Goal: Information Seeking & Learning: Learn about a topic

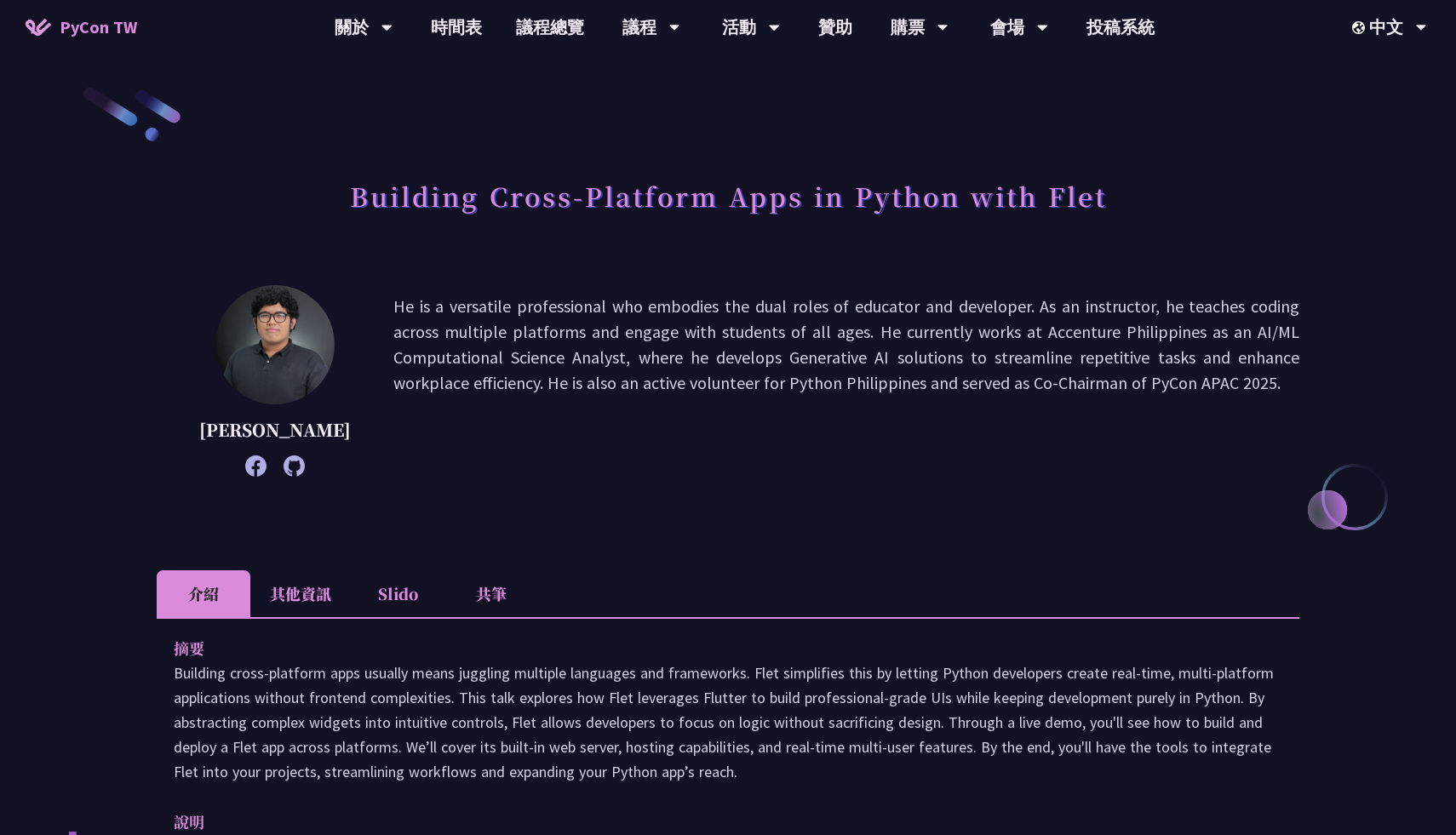
click at [699, 343] on p "He is a versatile professional who embodies the dual roles of educator and deve…" at bounding box center [846, 381] width 906 height 174
click at [840, 320] on p "He is a versatile professional who embodies the dual roles of educator and deve…" at bounding box center [846, 381] width 906 height 174
click at [949, 339] on p "He is a versatile professional who embodies the dual roles of educator and deve…" at bounding box center [846, 381] width 906 height 174
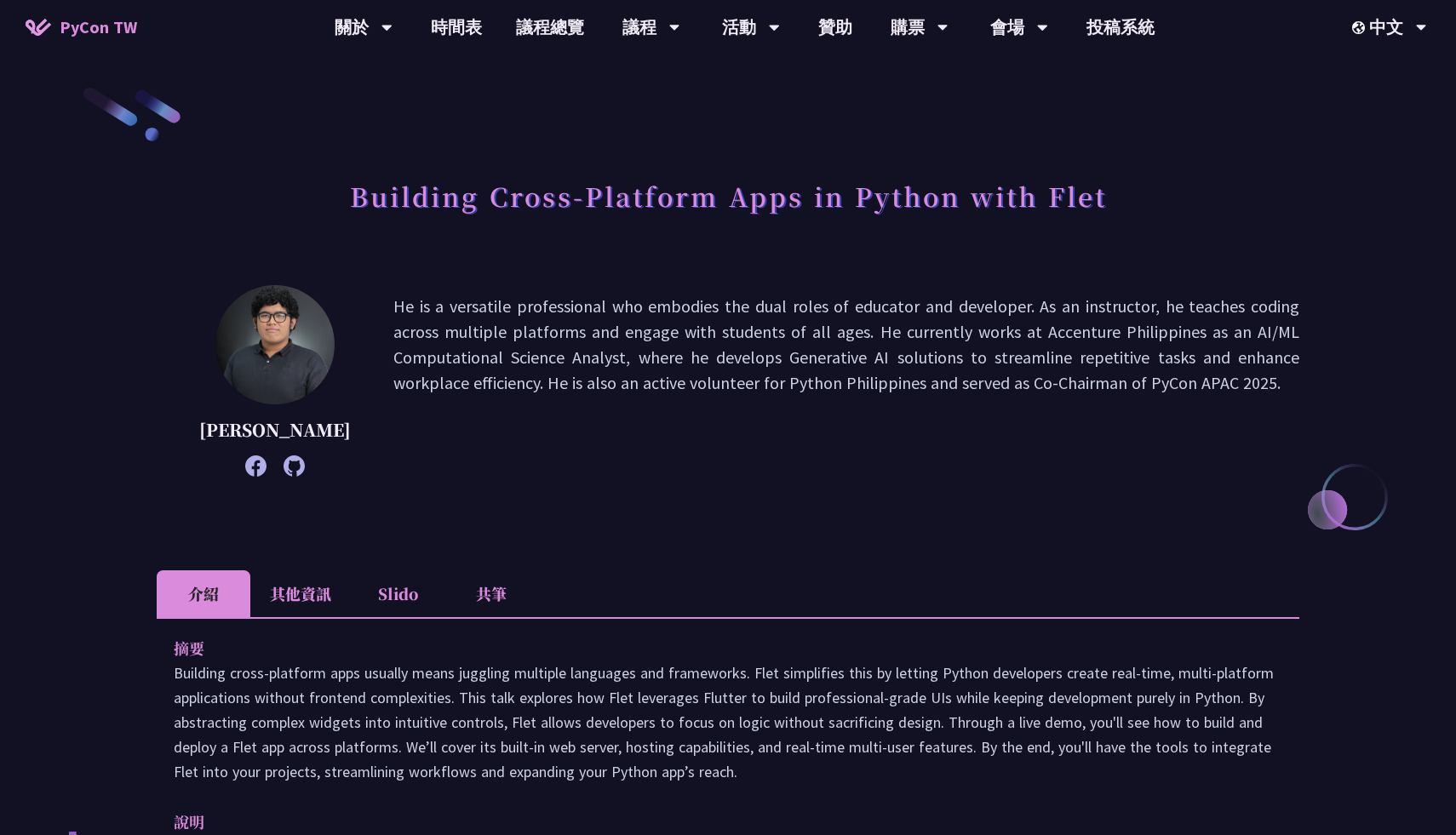
click at [949, 339] on p "He is a versatile professional who embodies the dual roles of educator and deve…" at bounding box center [846, 381] width 906 height 174
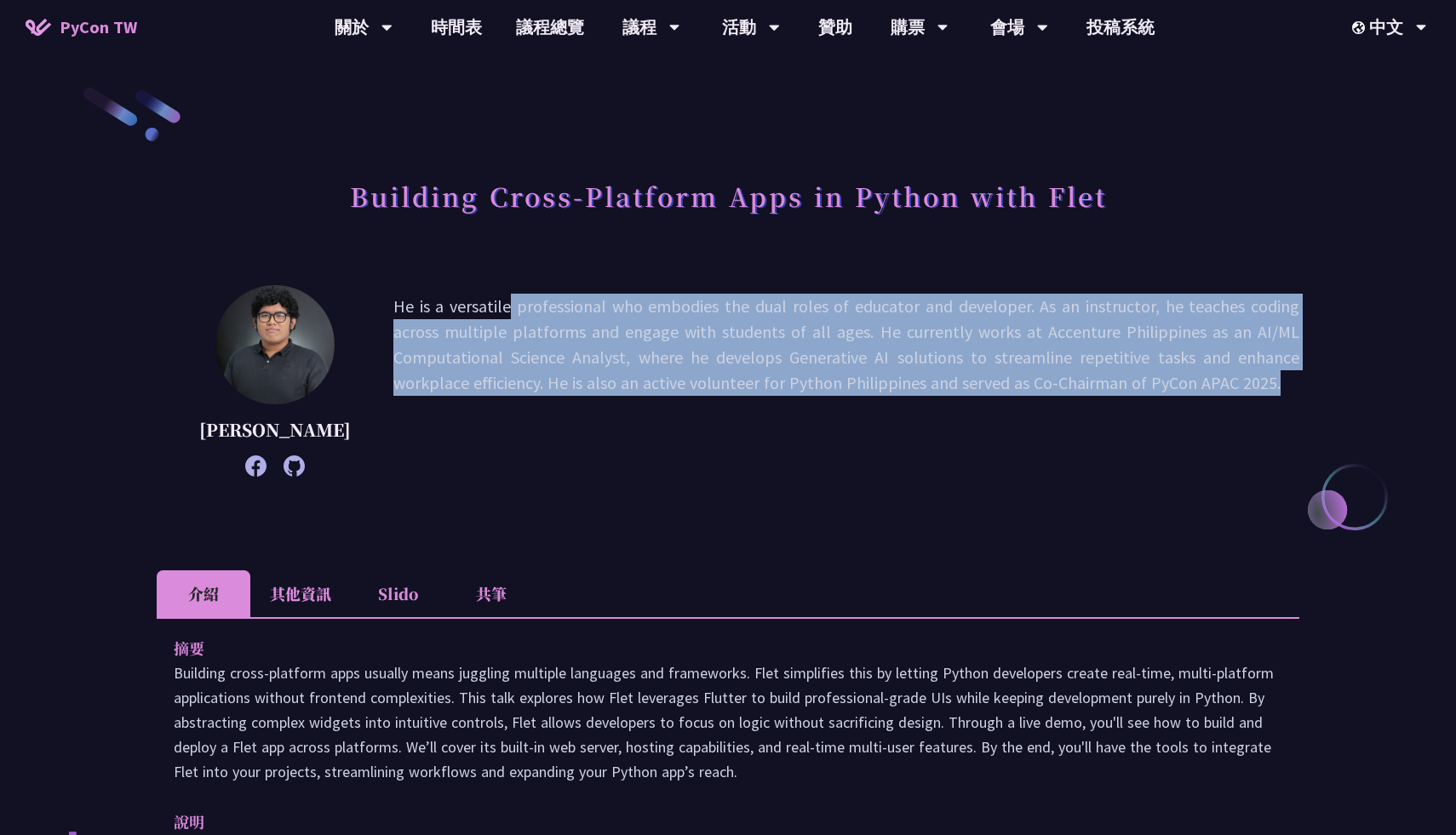
click at [949, 339] on p "He is a versatile professional who embodies the dual roles of educator and deve…" at bounding box center [846, 381] width 906 height 174
click at [854, 354] on p "He is a versatile professional who embodies the dual roles of educator and deve…" at bounding box center [846, 381] width 906 height 174
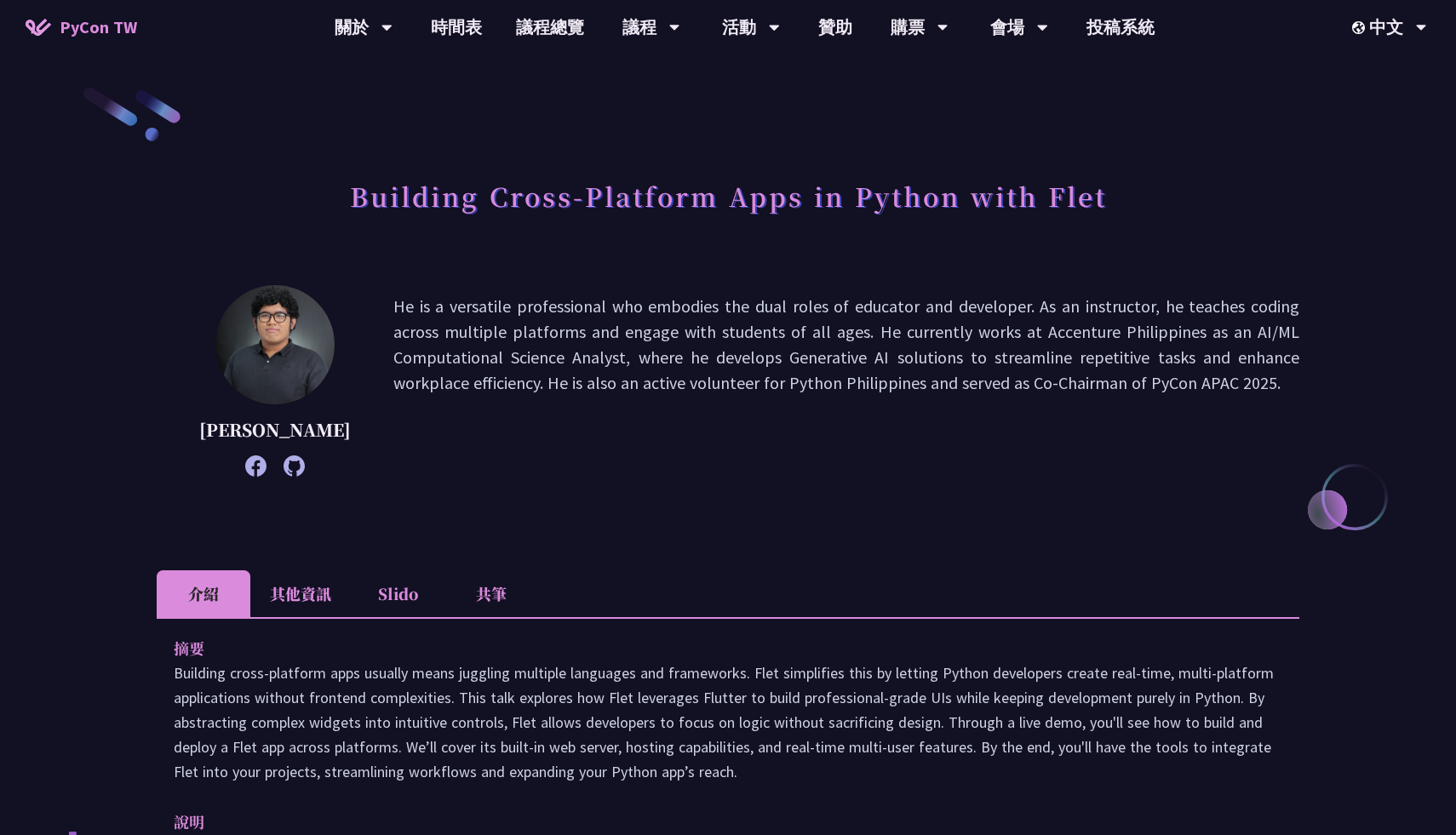
click at [854, 354] on p "He is a versatile professional who embodies the dual roles of educator and deve…" at bounding box center [846, 381] width 906 height 174
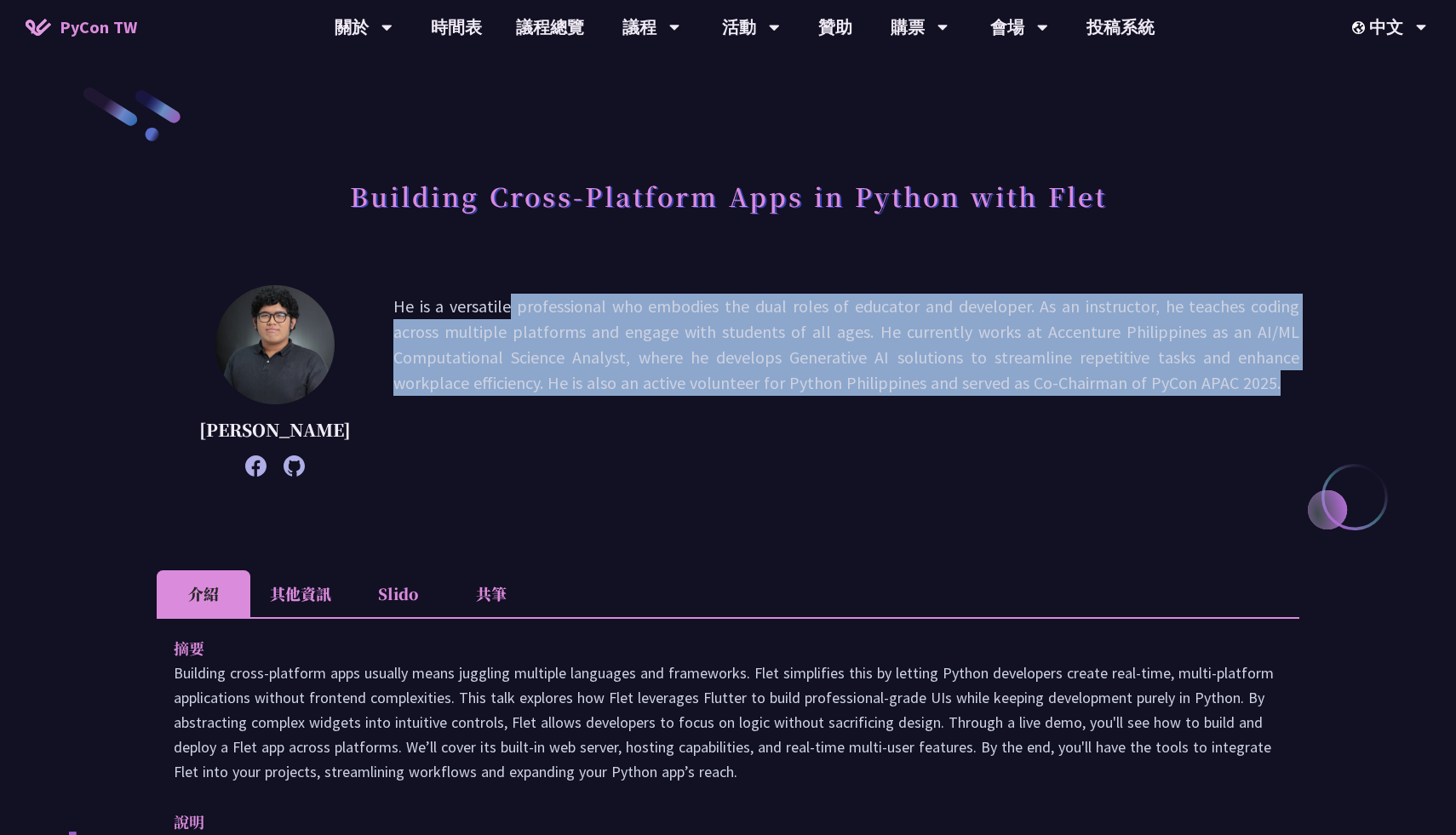
click at [846, 375] on p "He is a versatile professional who embodies the dual roles of educator and deve…" at bounding box center [846, 381] width 906 height 174
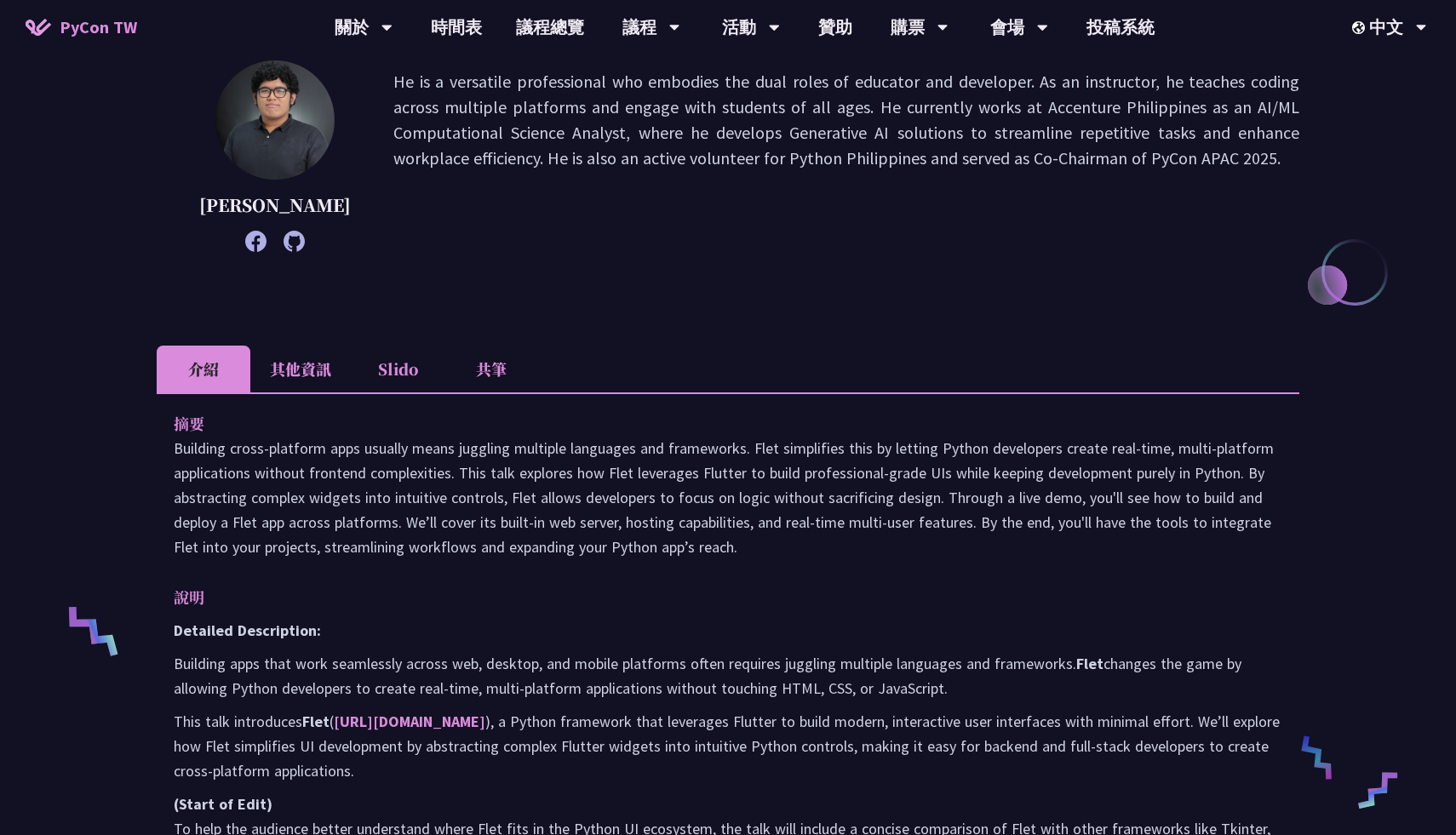
scroll to position [251, 0]
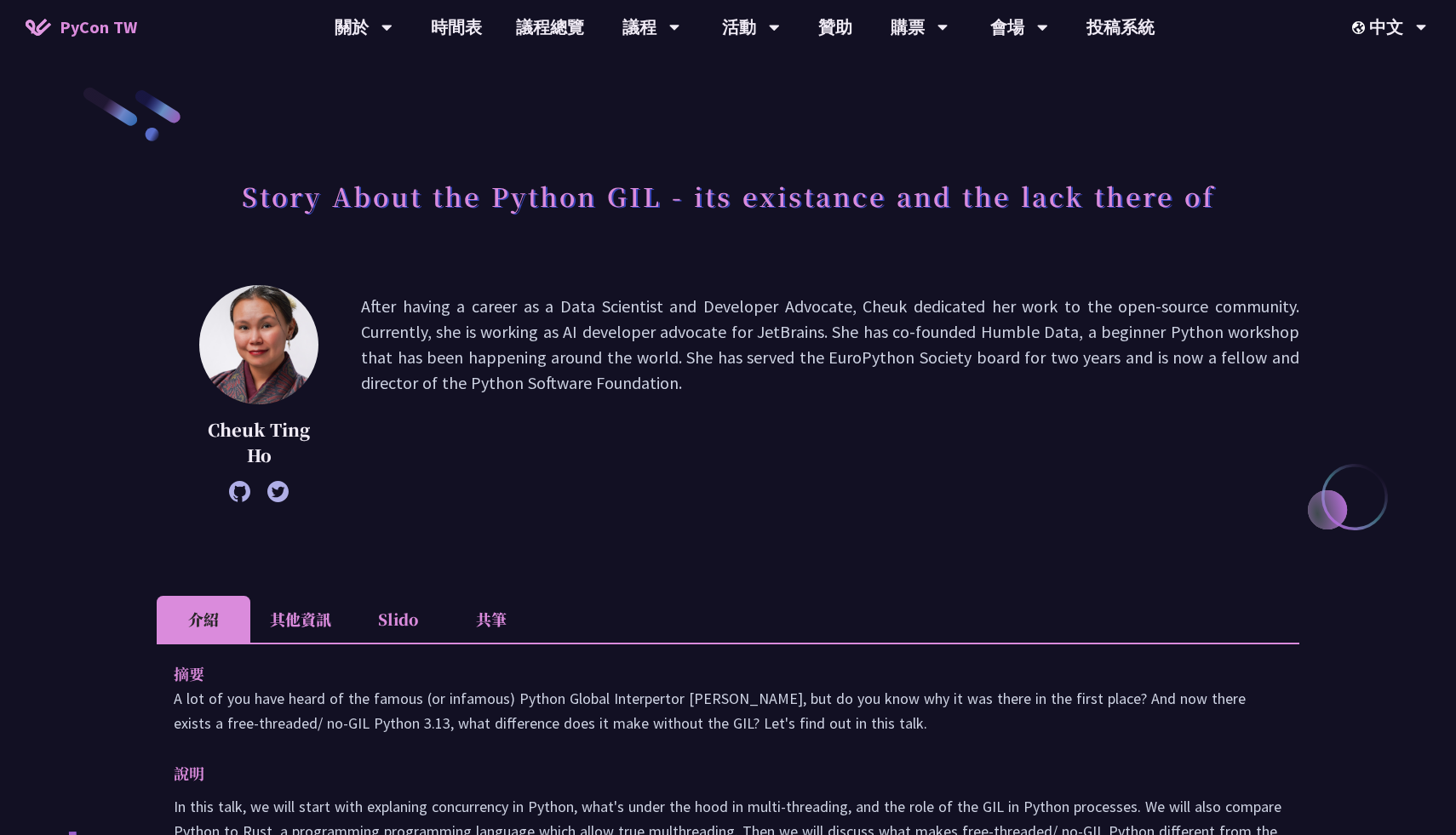
click at [530, 341] on p "After having a career as a Data Scientist and Developer Advocate, Cheuk dedicat…" at bounding box center [829, 393] width 938 height 200
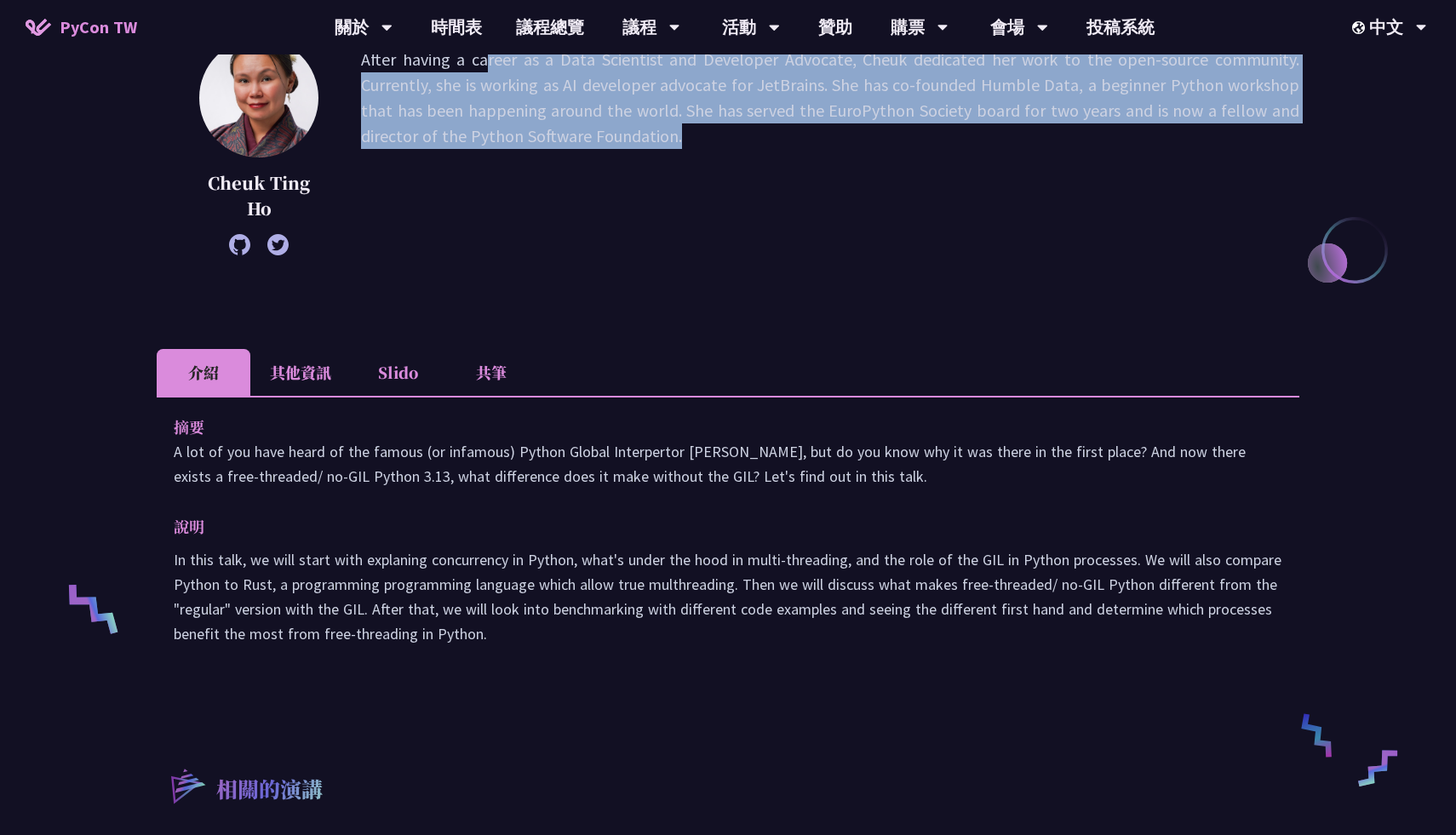
scroll to position [250, 0]
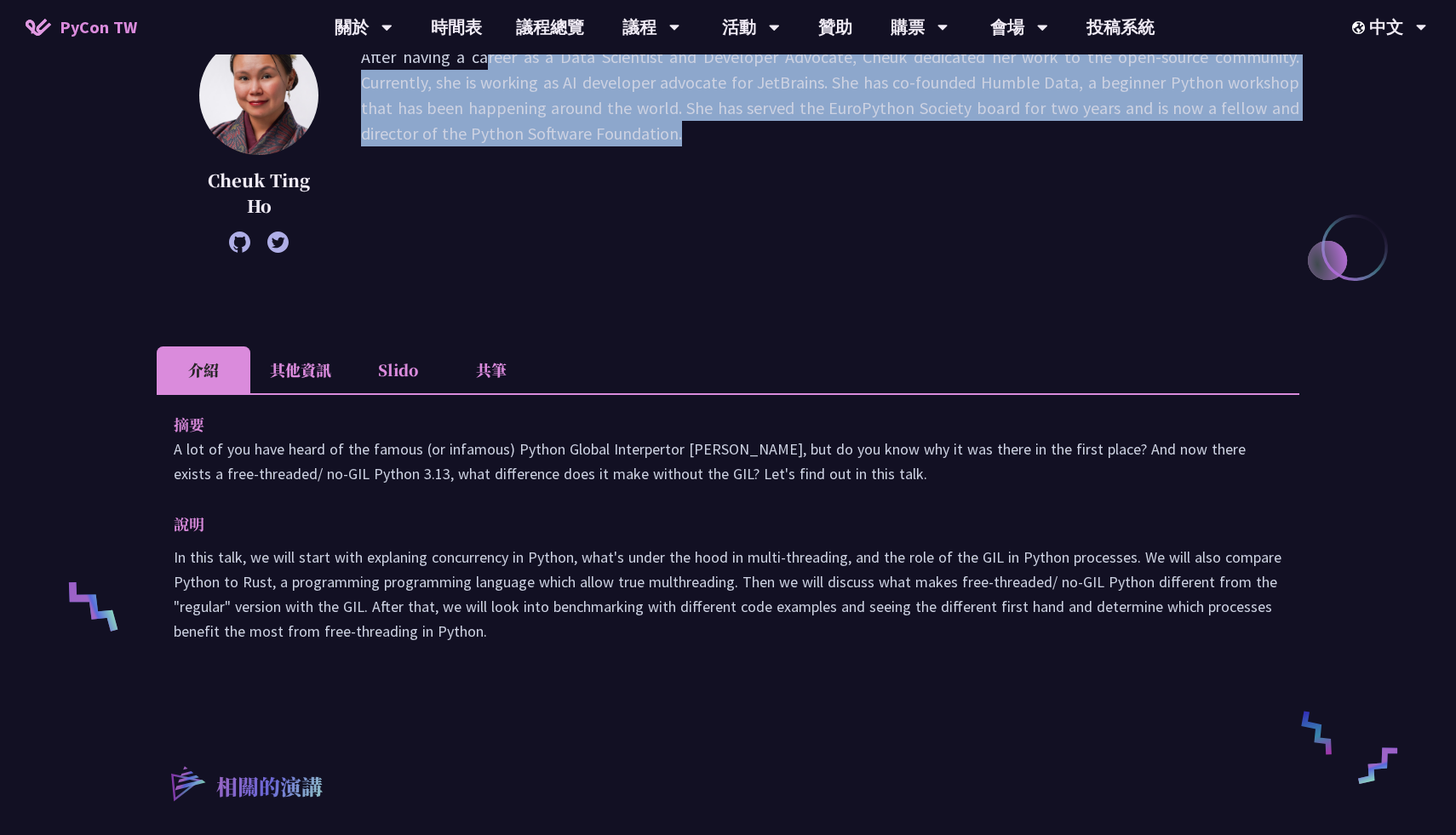
click at [553, 479] on p "A lot of you have heard of the famous (or infamous) Python Global Interpertor L…" at bounding box center [728, 461] width 1109 height 50
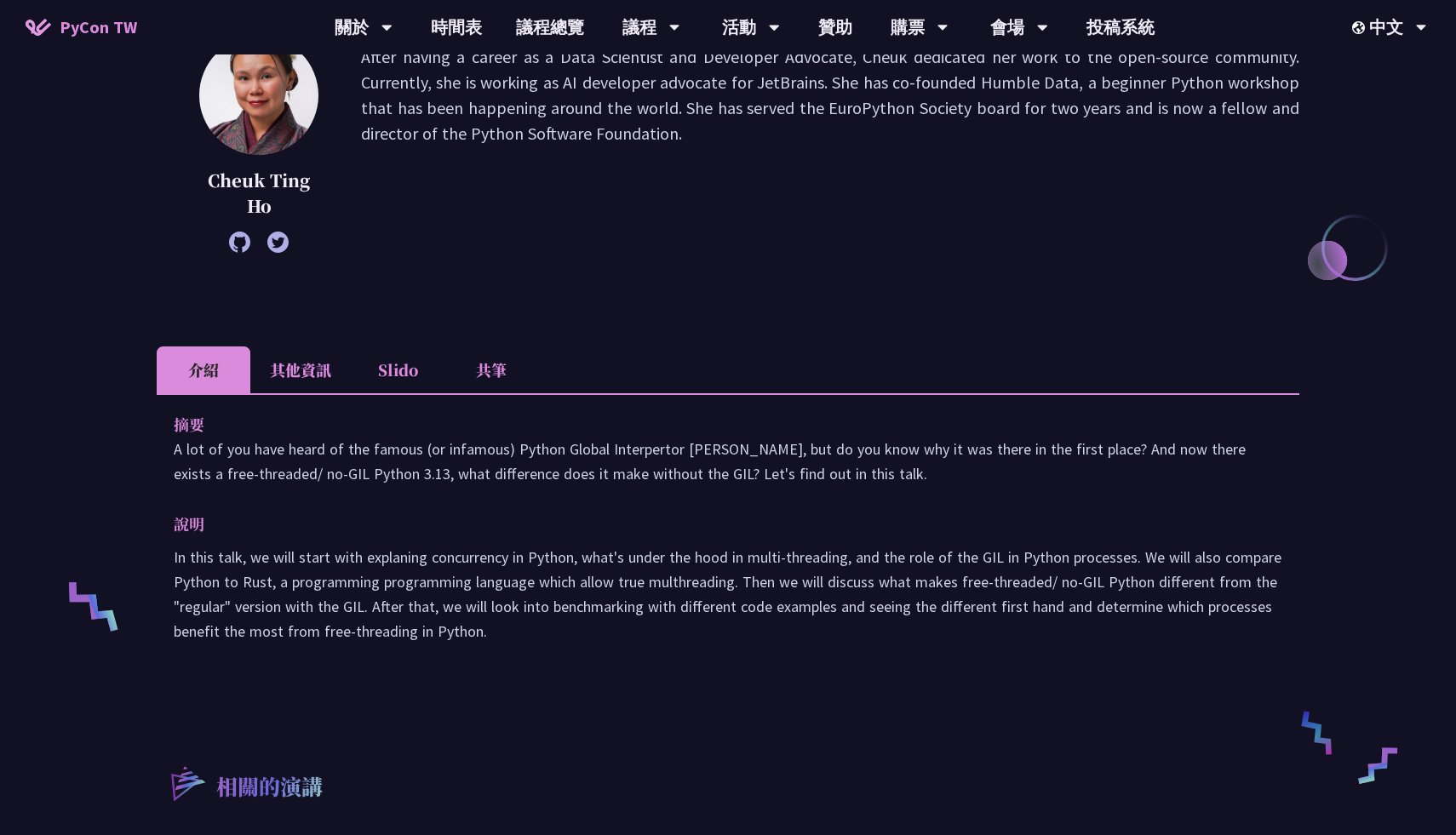
click at [553, 479] on p "A lot of you have heard of the famous (or infamous) Python Global Interpertor L…" at bounding box center [728, 461] width 1109 height 50
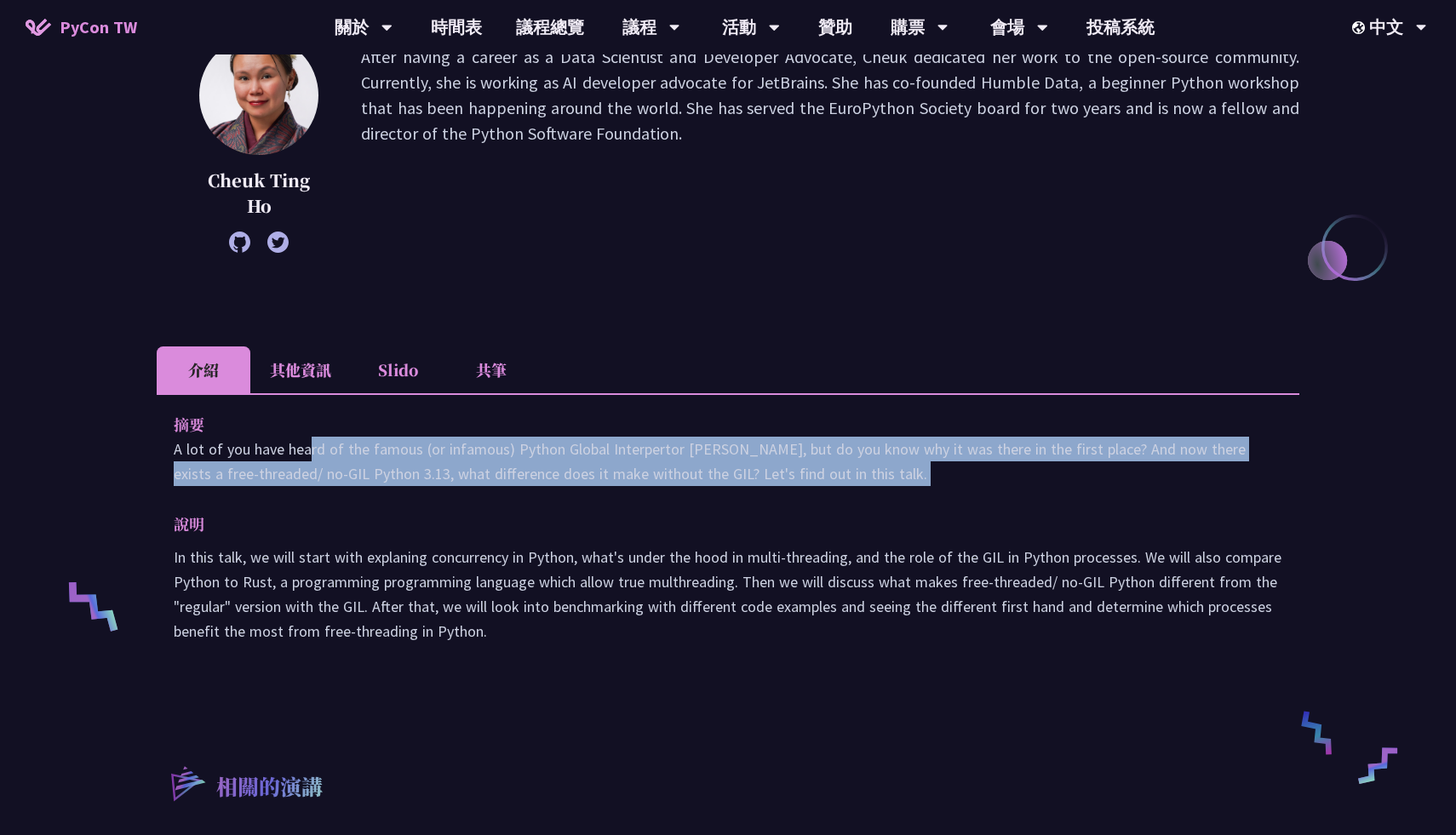
click at [762, 454] on p "A lot of you have heard of the famous (or infamous) Python Global Interpertor L…" at bounding box center [728, 461] width 1109 height 50
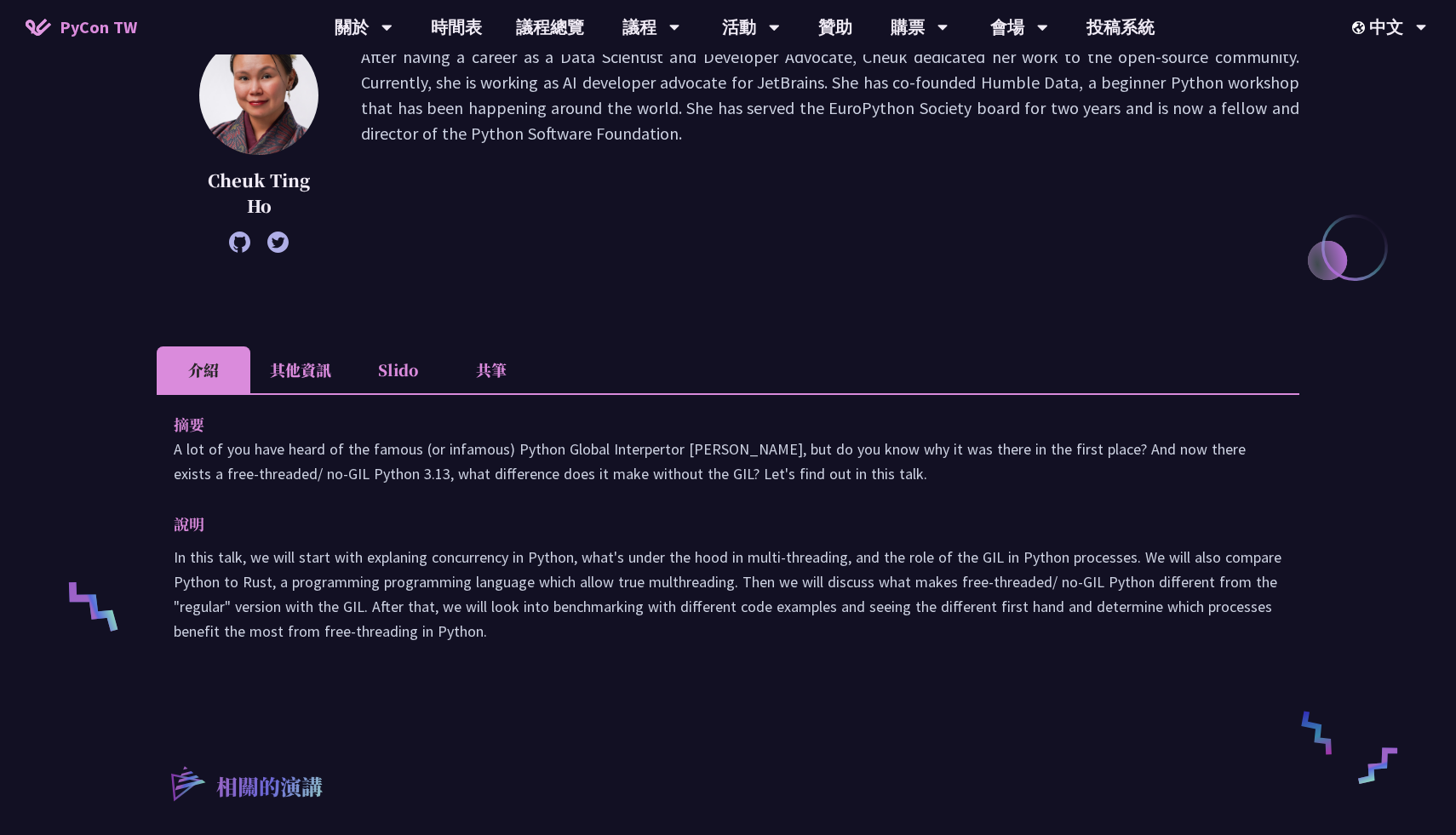
click at [838, 444] on p "A lot of you have heard of the famous (or infamous) Python Global Interpertor L…" at bounding box center [728, 461] width 1109 height 50
drag, startPoint x: 838, startPoint y: 444, endPoint x: 1155, endPoint y: 458, distance: 317.3
click at [1155, 458] on p "A lot of you have heard of the famous (or infamous) Python Global Interpertor L…" at bounding box center [728, 461] width 1109 height 50
click at [1016, 431] on p "摘要" at bounding box center [711, 425] width 1074 height 25
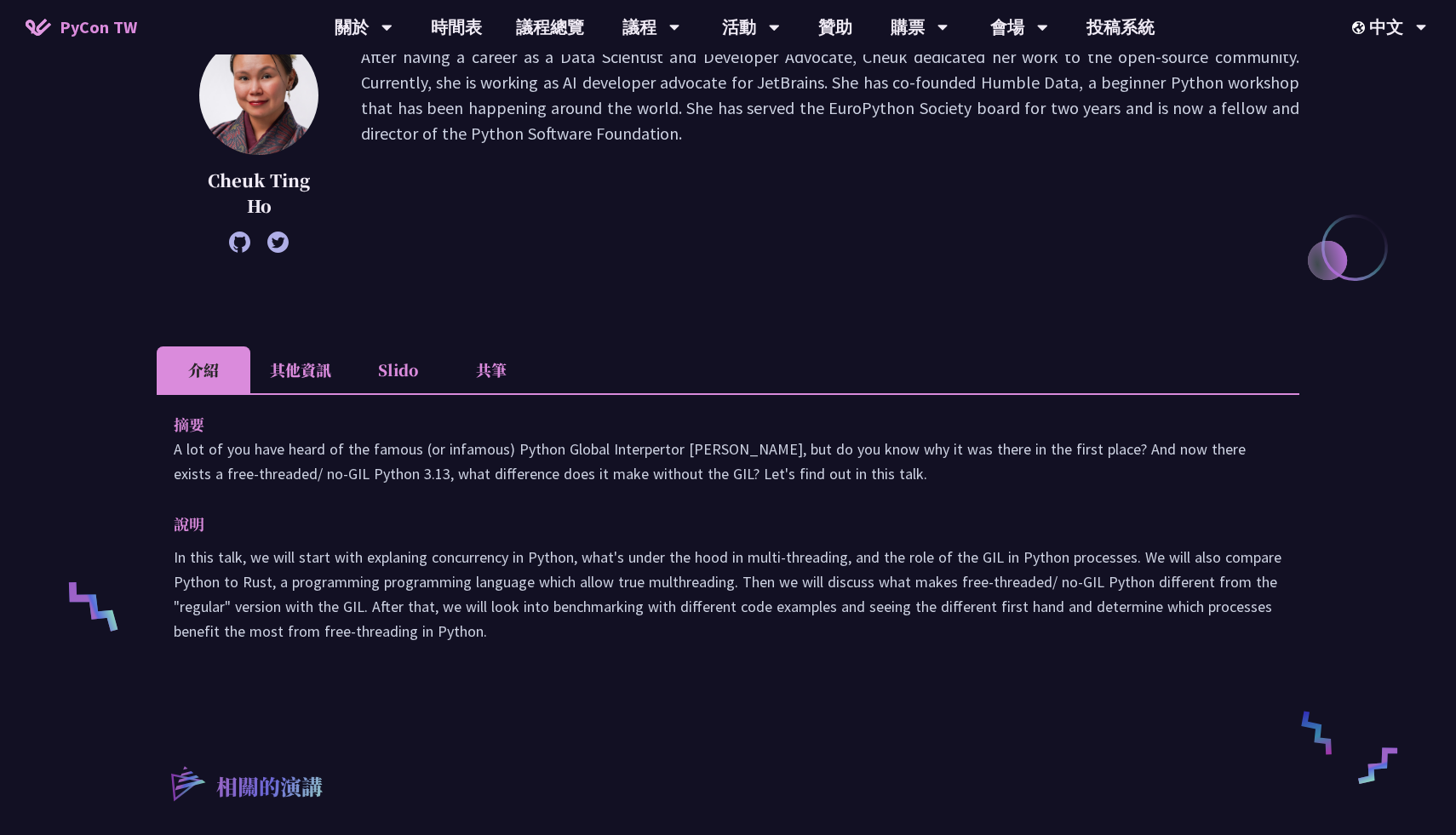
click at [1016, 431] on p "摘要" at bounding box center [711, 425] width 1074 height 25
click at [798, 455] on p "A lot of you have heard of the famous (or infamous) Python Global Interpertor […" at bounding box center [728, 461] width 1109 height 50
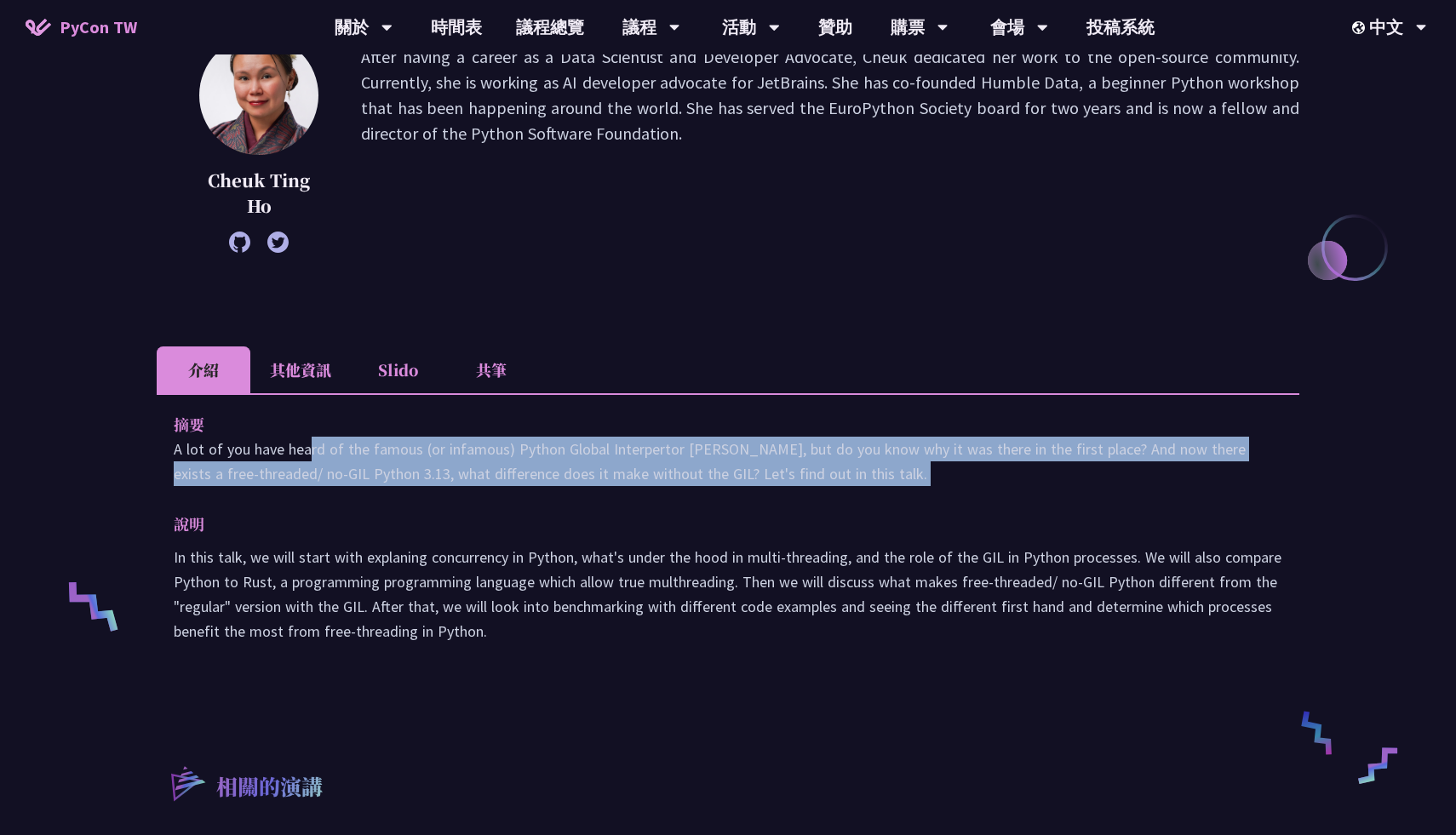
click at [798, 455] on p "A lot of you have heard of the famous (or infamous) Python Global Interpertor […" at bounding box center [728, 461] width 1109 height 50
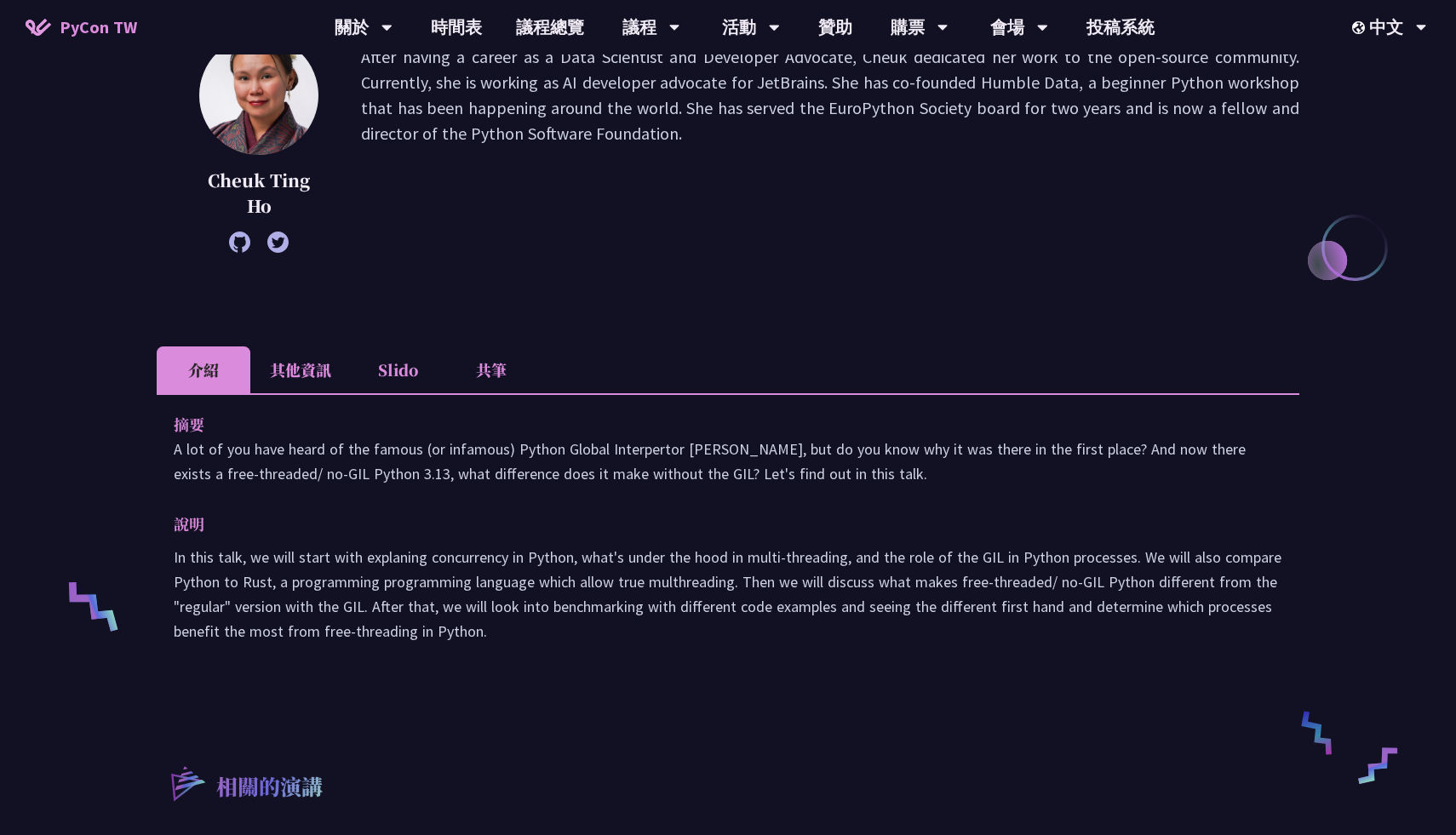
click at [798, 455] on p "A lot of you have heard of the famous (or infamous) Python Global Interpertor […" at bounding box center [728, 461] width 1109 height 50
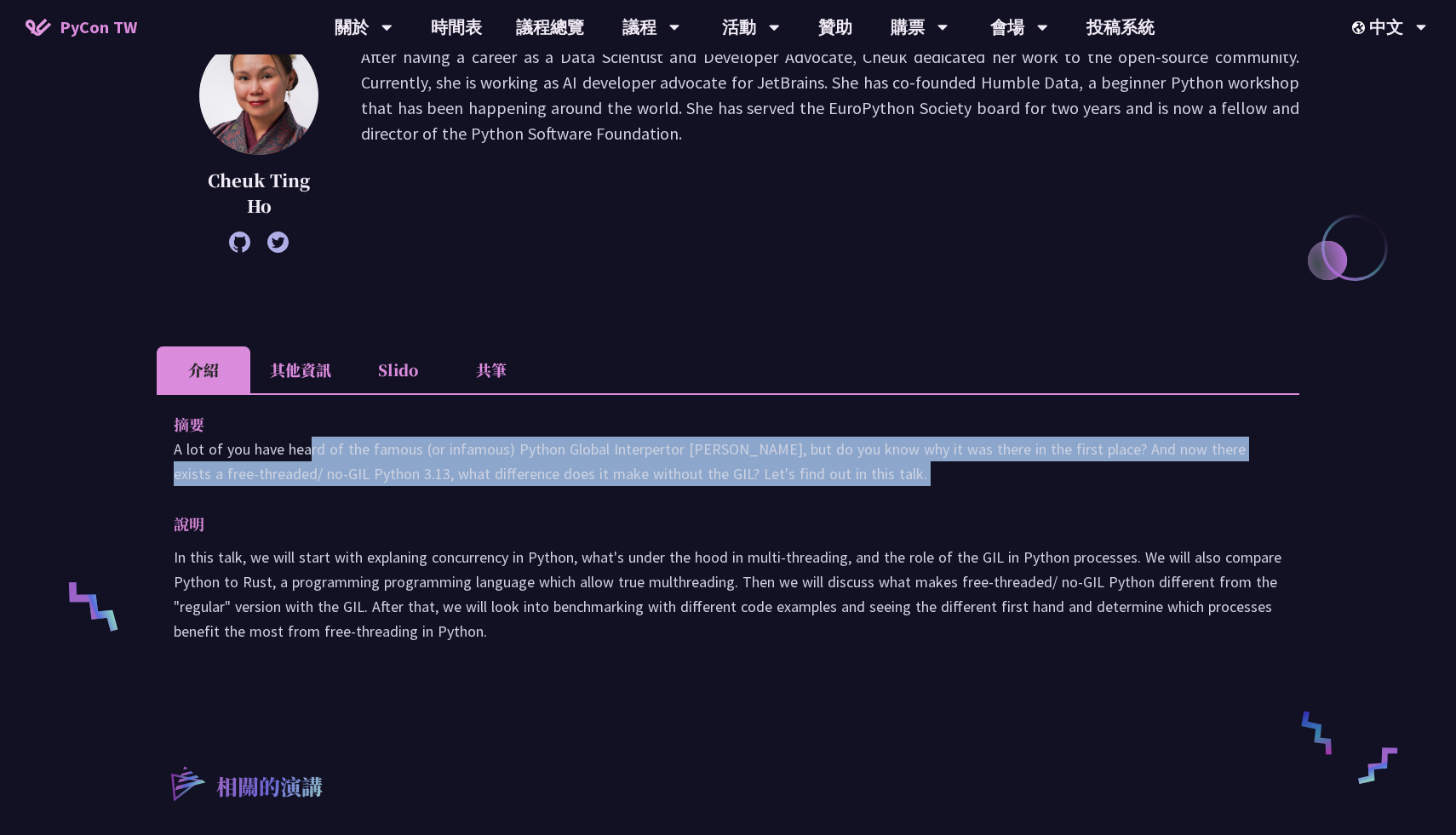
click at [798, 455] on p "A lot of you have heard of the famous (or infamous) Python Global Interpertor […" at bounding box center [728, 461] width 1109 height 50
click at [804, 497] on div "摘要 A lot of you have heard of the famous (or infamous) Python Global Interperto…" at bounding box center [728, 539] width 1142 height 293
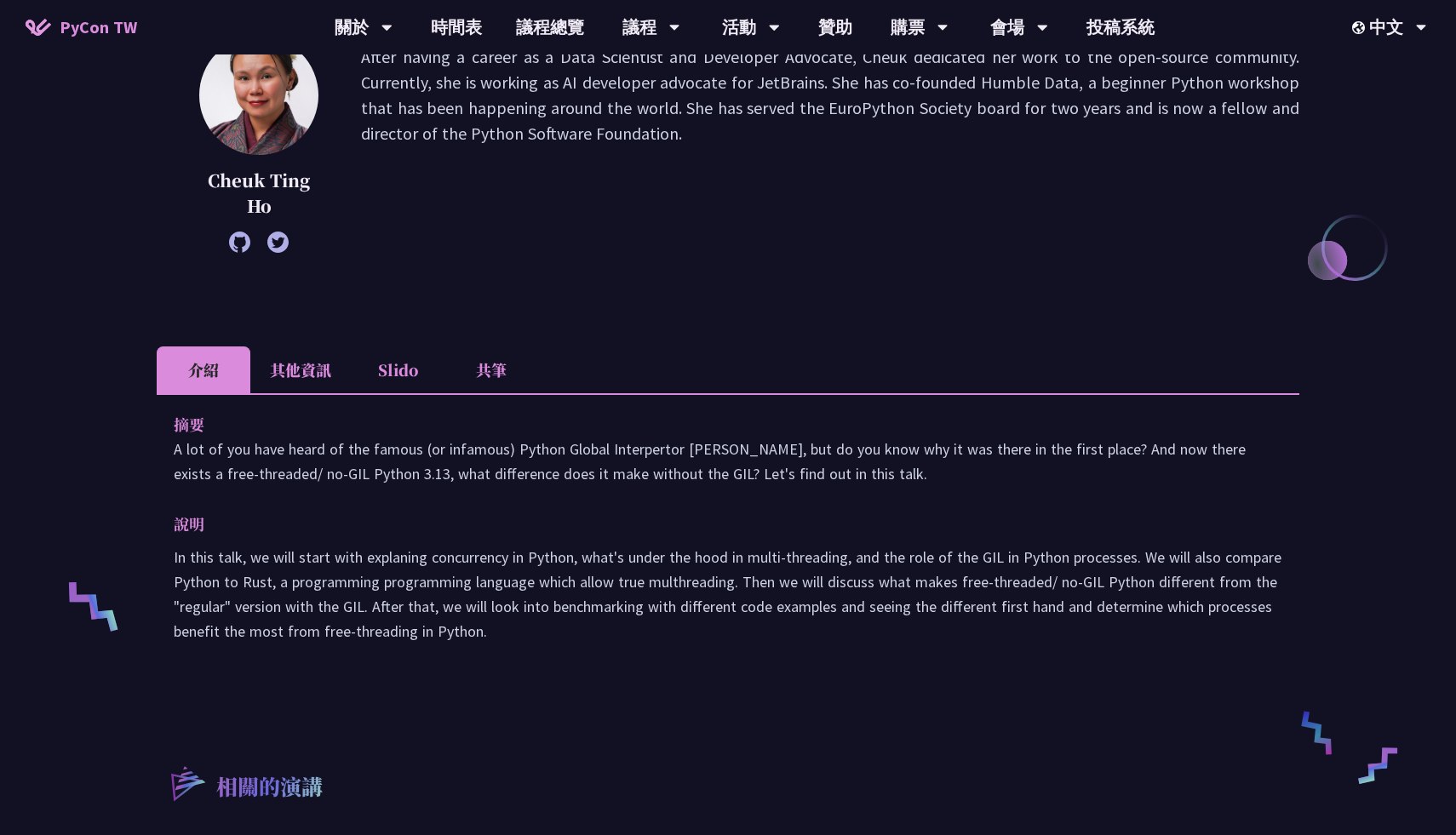
click at [333, 576] on p "In this talk, we will start with explaning concurrency in Python, what's under …" at bounding box center [728, 593] width 1109 height 99
click at [358, 580] on p "In this talk, we will start with explaning concurrency in Python, what's under …" at bounding box center [728, 593] width 1109 height 99
click at [385, 583] on p "In this talk, we will start with explaning concurrency in Python, what's under …" at bounding box center [728, 593] width 1109 height 99
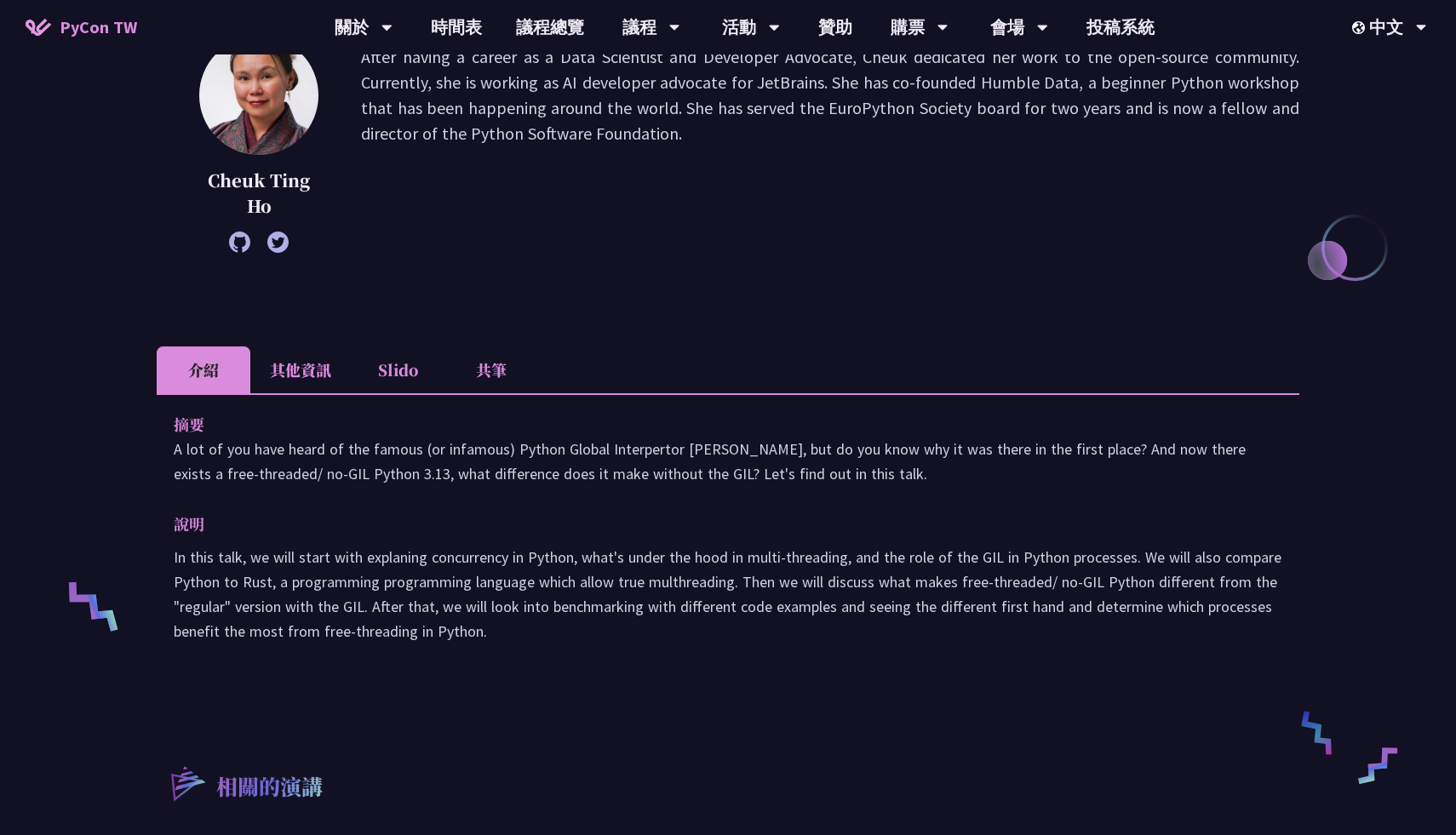
click at [385, 583] on p "In this talk, we will start with explaning concurrency in Python, what's under …" at bounding box center [728, 593] width 1109 height 99
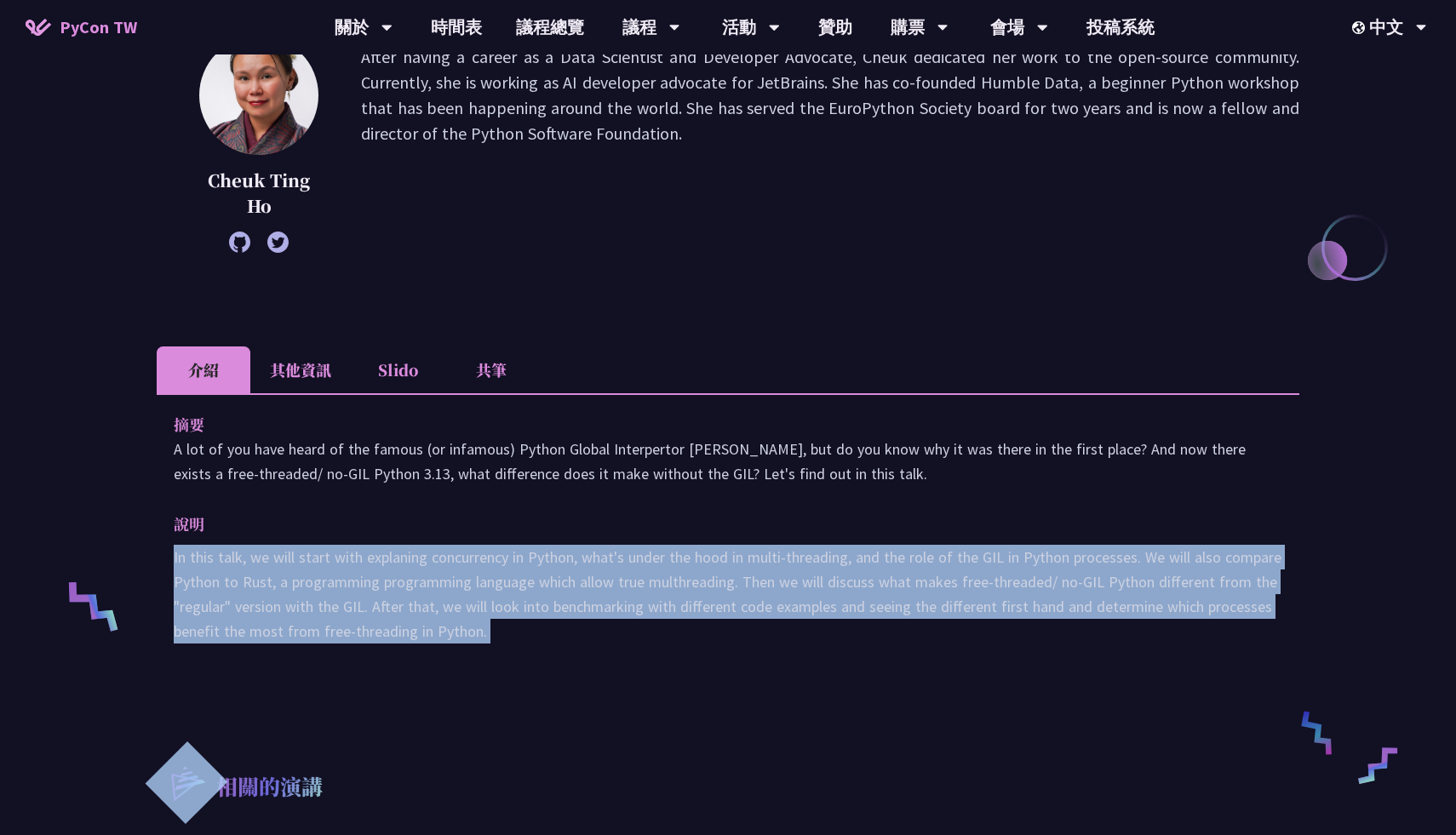
click at [385, 583] on p "In this talk, we will start with explaning concurrency in Python, what's under …" at bounding box center [728, 593] width 1109 height 99
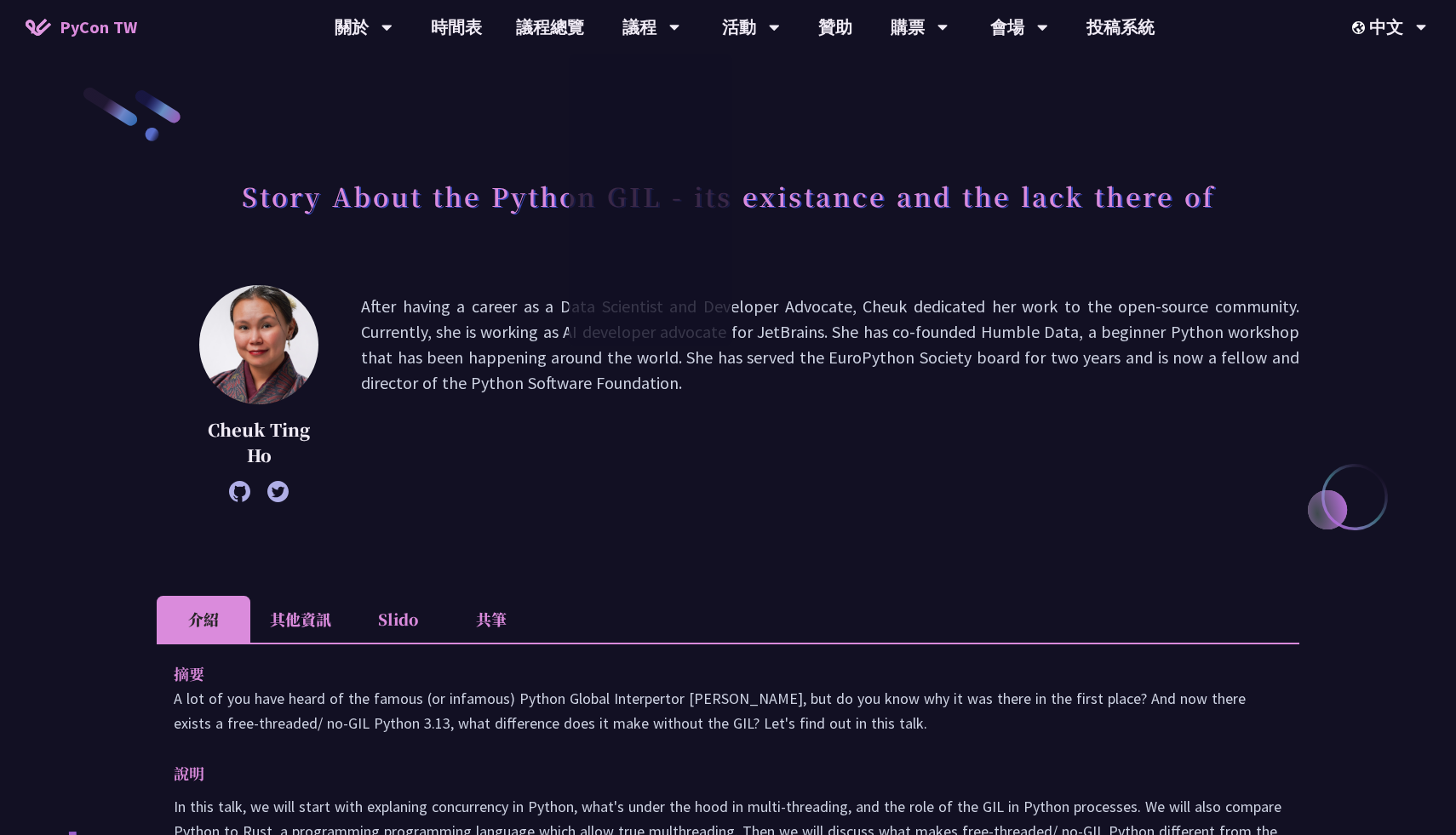
click at [510, 358] on p "After having a career as a Data Scientist and Developer Advocate, Cheuk dedicat…" at bounding box center [829, 393] width 938 height 200
click at [776, 313] on p "After having a career as a Data Scientist and Developer Advocate, Cheuk dedicat…" at bounding box center [829, 393] width 938 height 200
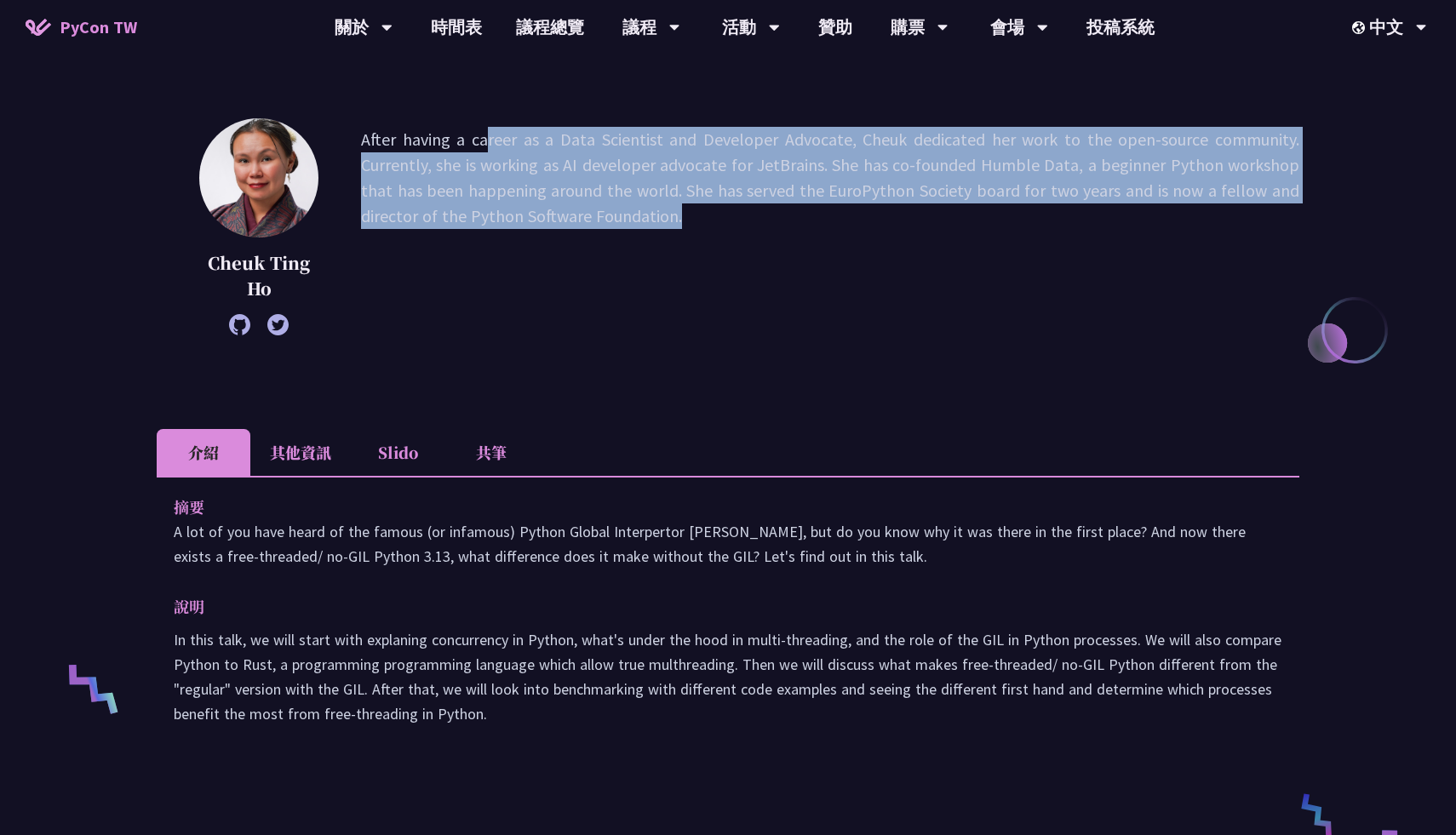
scroll to position [189, 0]
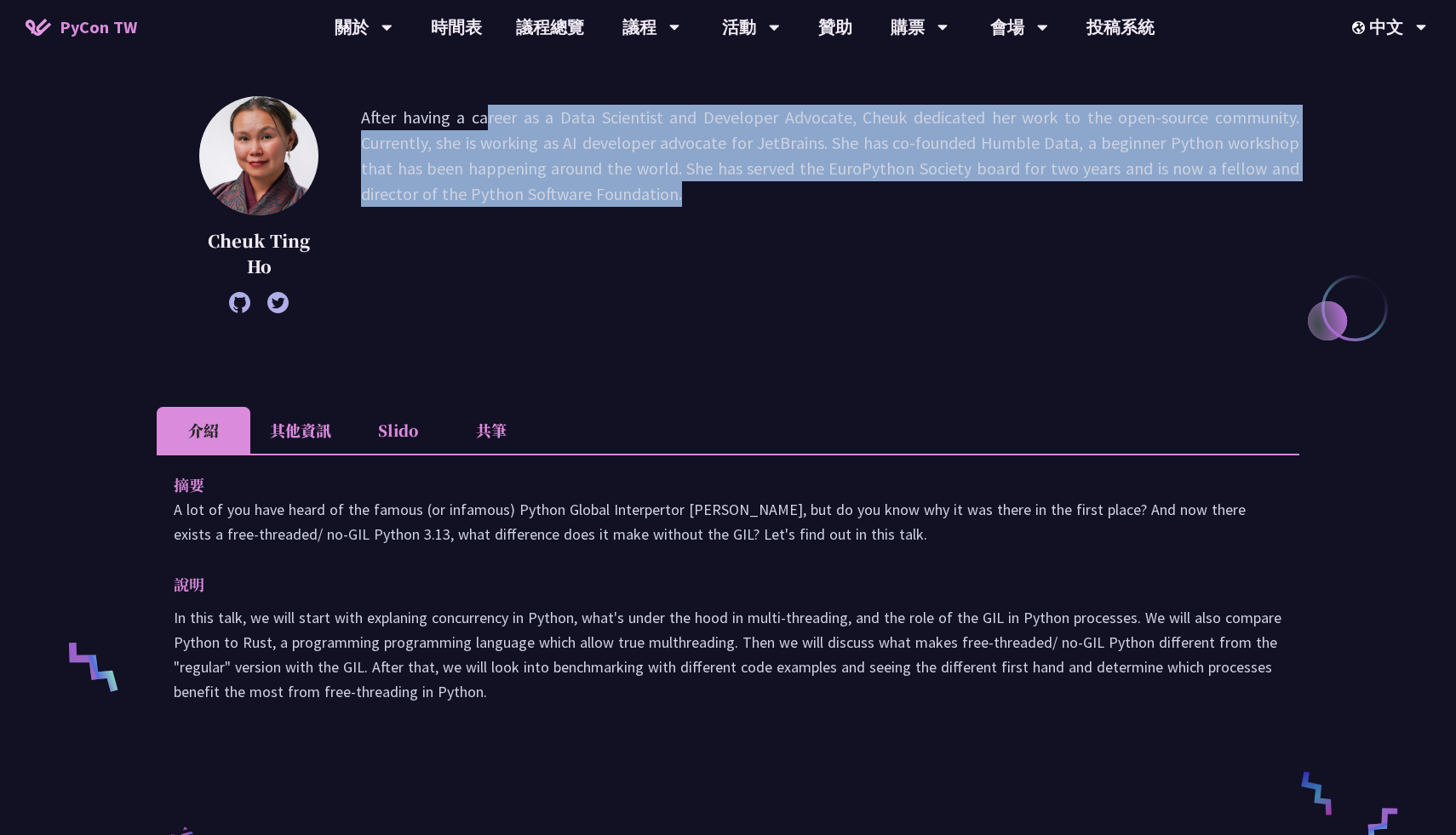
click at [762, 146] on p "After having a career as a Data Scientist and Developer Advocate, Cheuk dedicat…" at bounding box center [829, 204] width 938 height 200
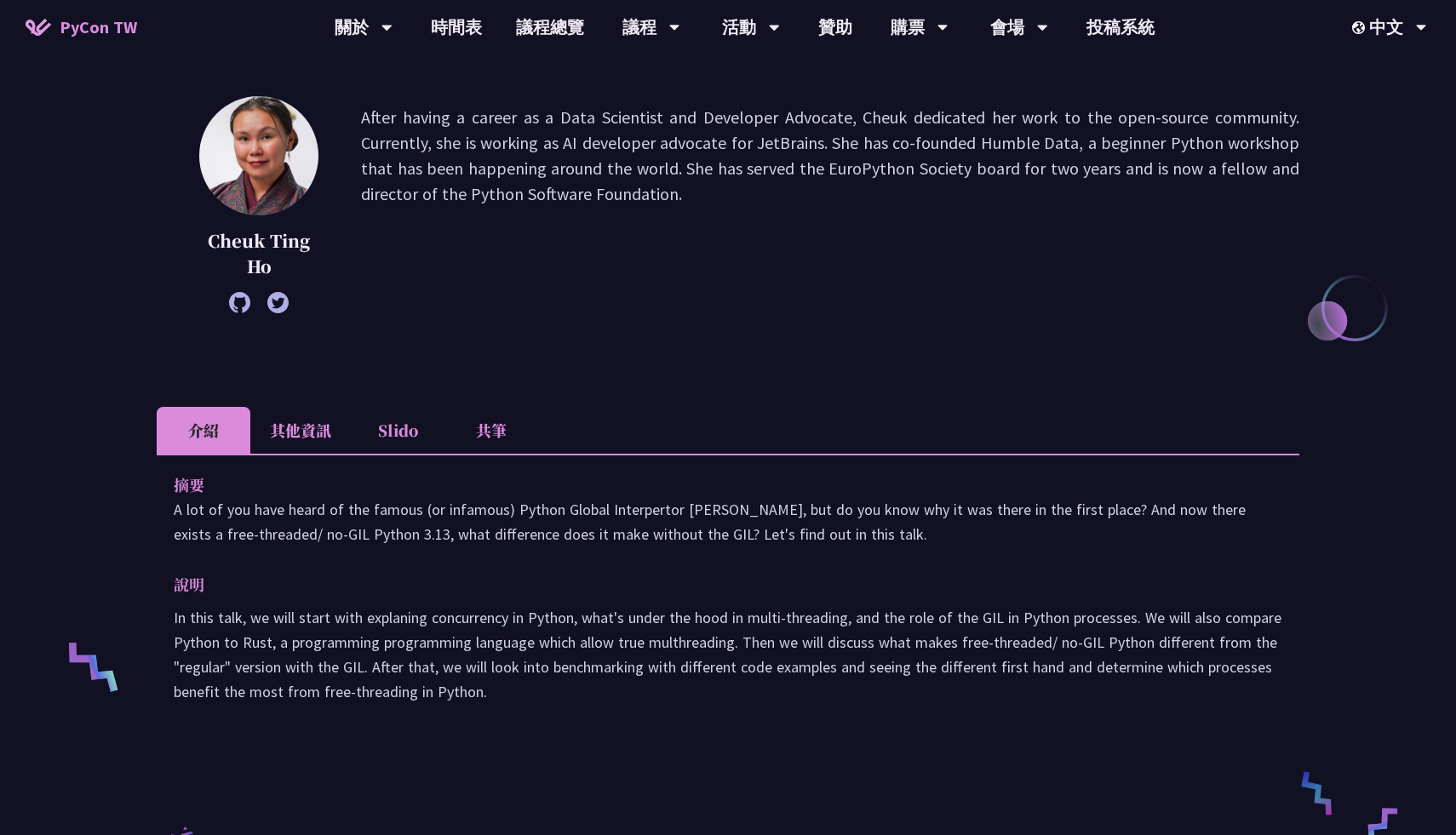
click at [762, 146] on p "After having a career as a Data Scientist and Developer Advocate, Cheuk dedicat…" at bounding box center [829, 204] width 938 height 200
click at [655, 149] on p "After having a career as a Data Scientist and Developer Advocate, Cheuk dedicat…" at bounding box center [829, 204] width 938 height 200
click at [632, 149] on p "After having a career as a Data Scientist and Developer Advocate, Cheuk dedicat…" at bounding box center [829, 204] width 938 height 200
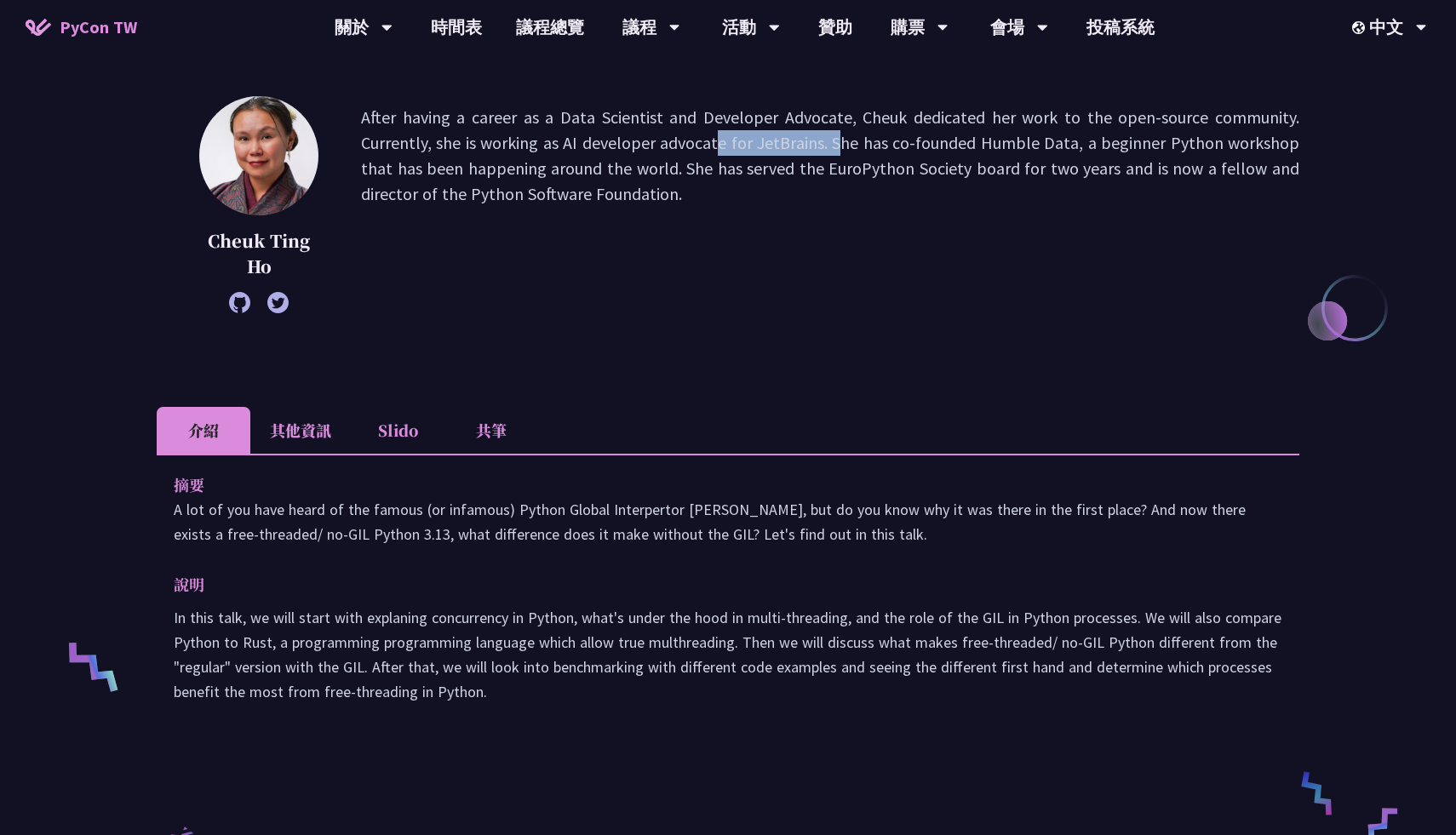
click at [711, 149] on p "After having a career as a Data Scientist and Developer Advocate, Cheuk dedicat…" at bounding box center [829, 204] width 938 height 200
copy p "developer advocate"
click at [784, 235] on p "After having a career as a Data Scientist and Developer Advocate, Cheuk dedicat…" at bounding box center [829, 204] width 938 height 200
click at [628, 379] on div "Story About the Python GIL - its existance and the lack there of Cheuk Ting Ho …" at bounding box center [728, 581] width 1142 height 1370
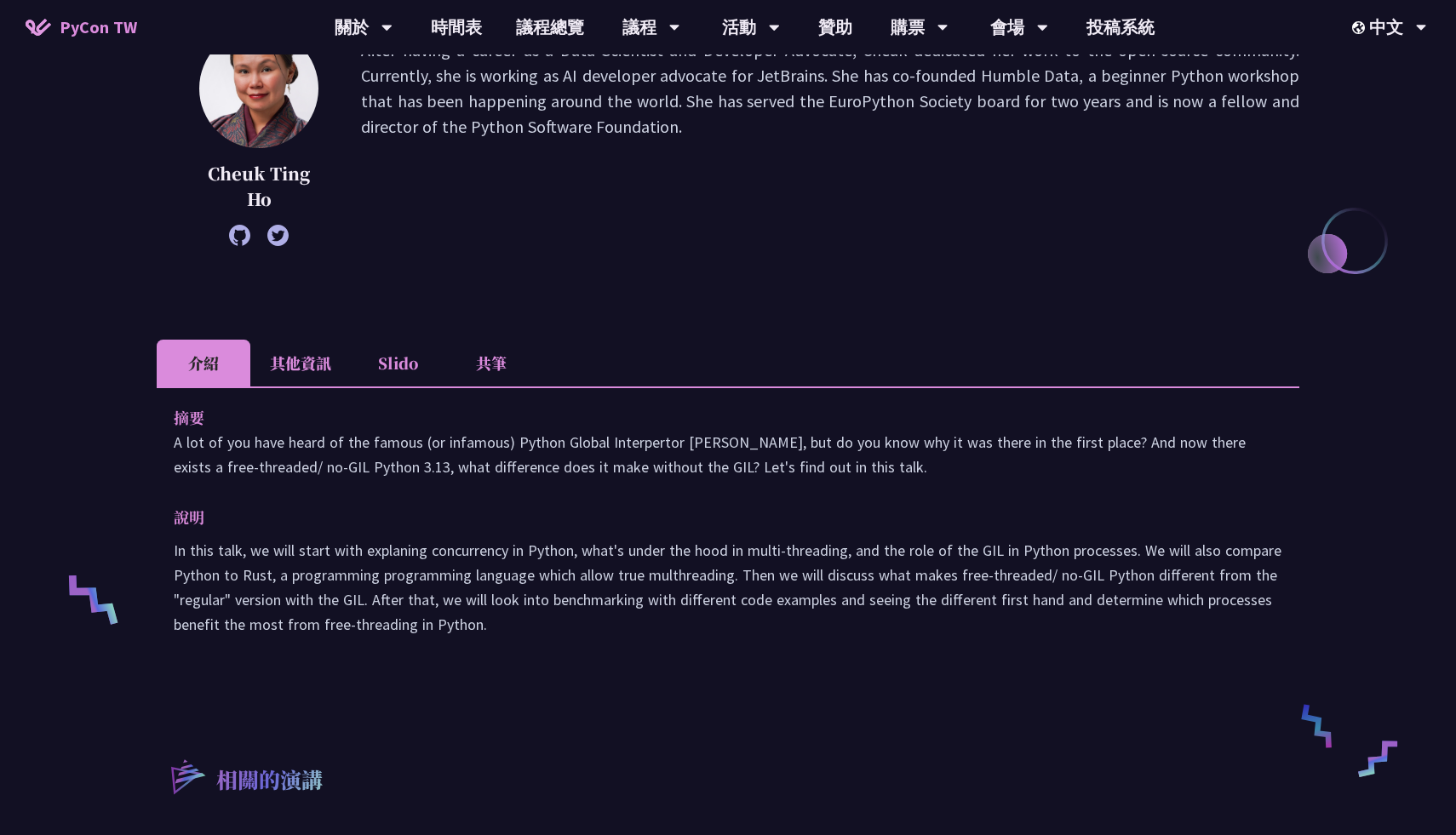
scroll to position [259, 0]
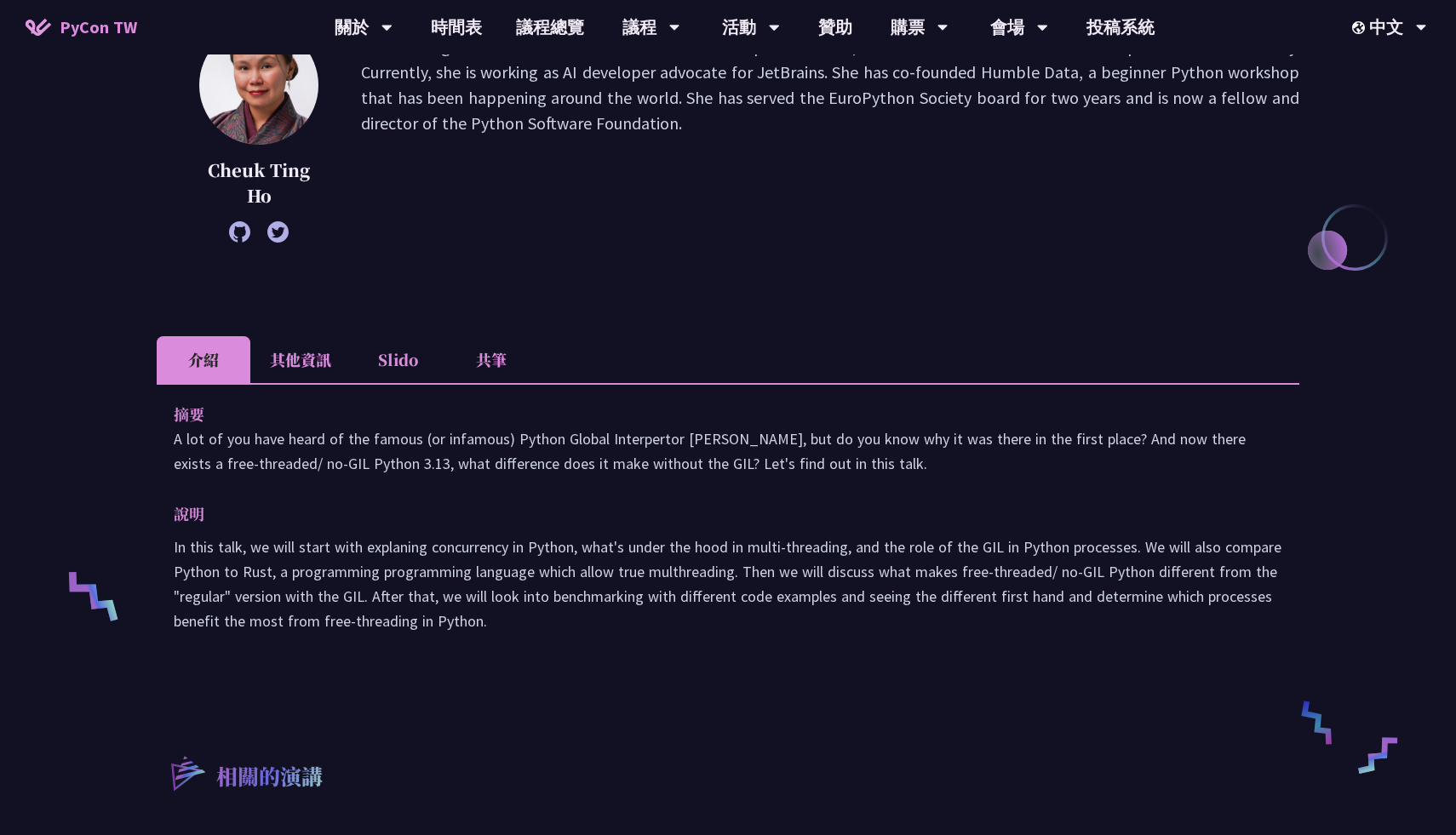
click at [477, 551] on p "In this talk, we will start with explaning concurrency in Python, what's under …" at bounding box center [728, 583] width 1109 height 99
click at [659, 546] on p "In this talk, we will start with explaning concurrency in Python, what's under …" at bounding box center [728, 583] width 1109 height 99
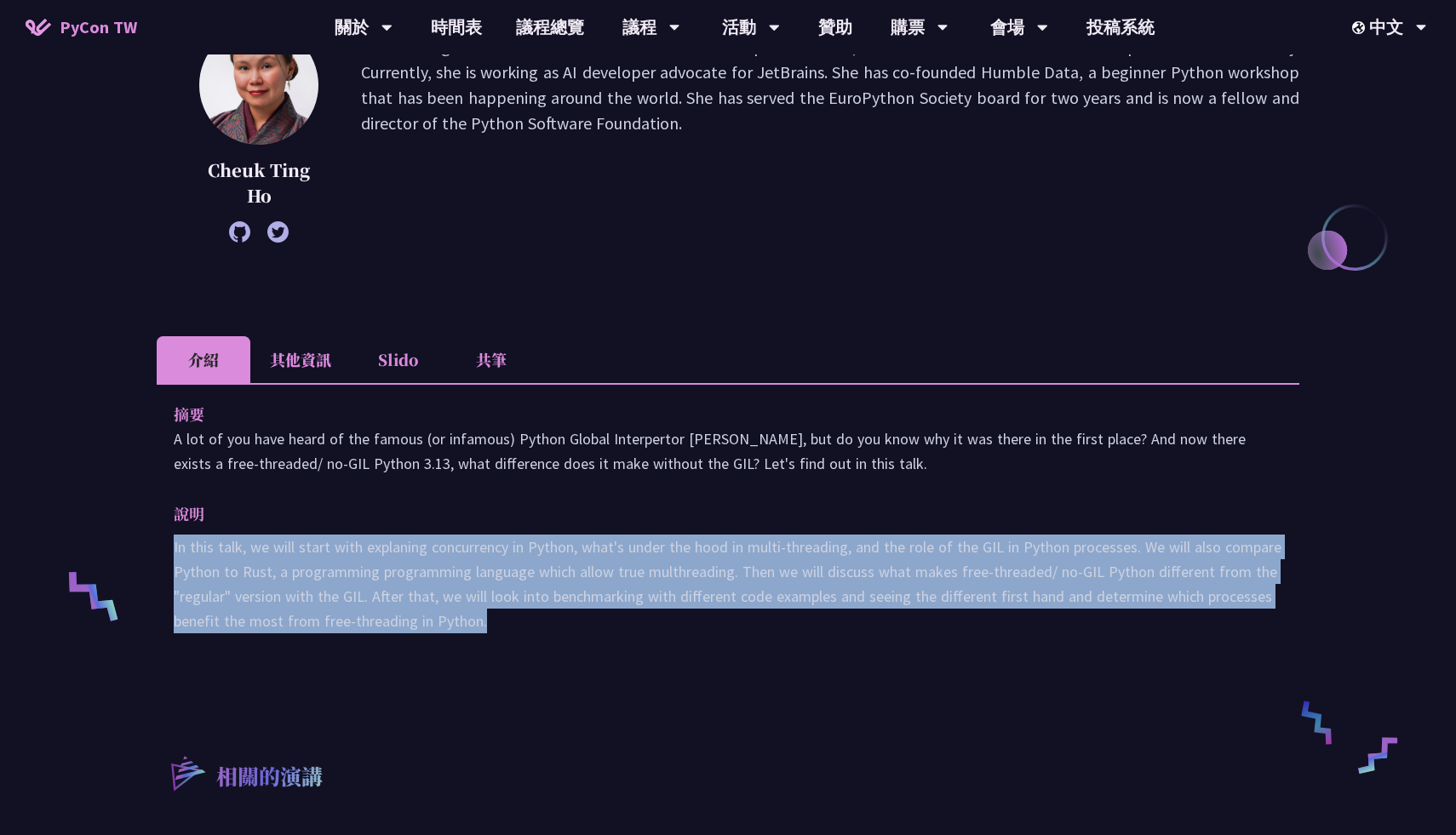
drag, startPoint x: 174, startPoint y: 547, endPoint x: 578, endPoint y: 631, distance: 412.6
click at [578, 631] on p "In this talk, we will start with explaning concurrency in Python, what's under …" at bounding box center [728, 583] width 1109 height 99
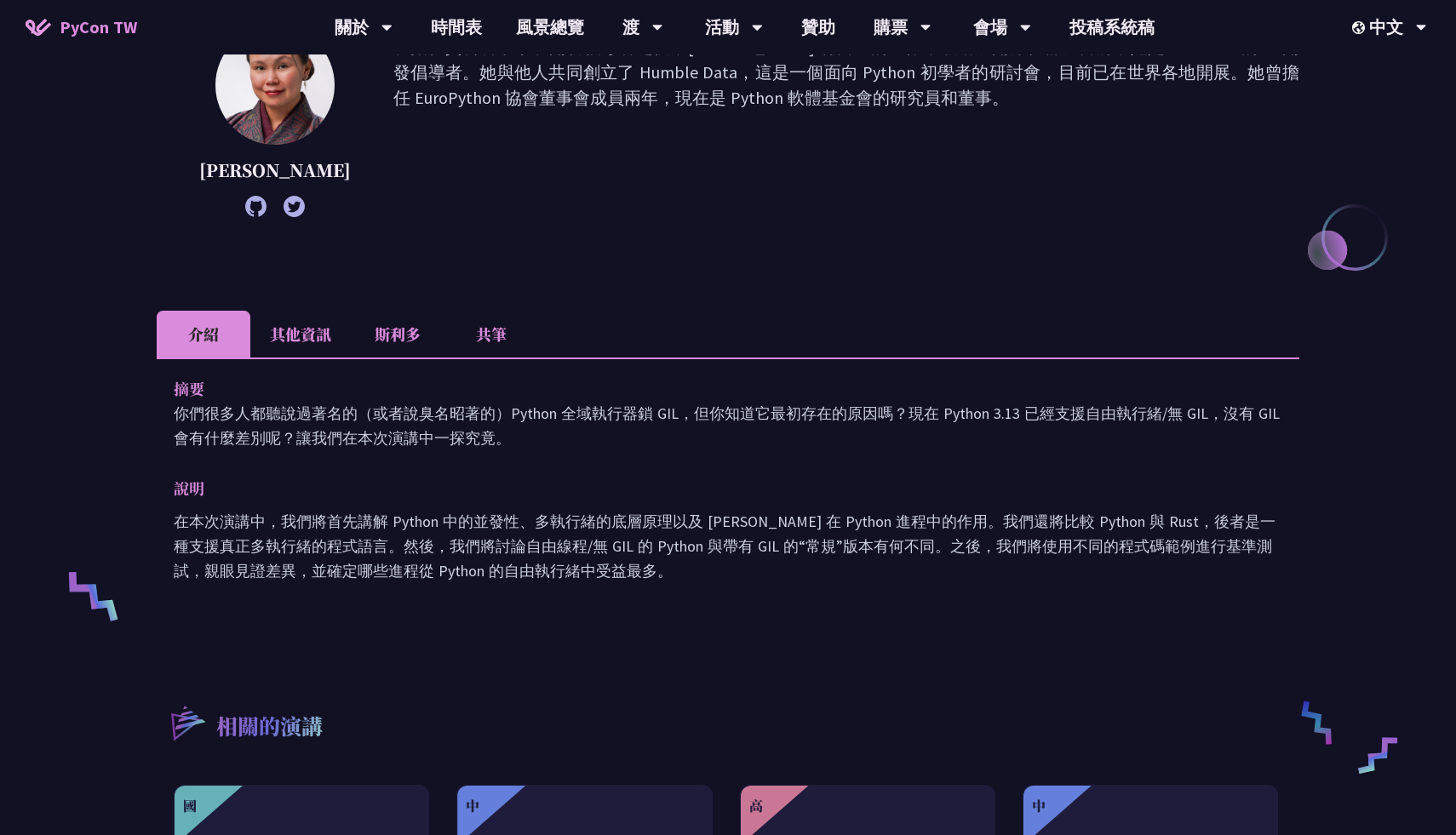
click at [585, 404] on font "你們很多人都聽說過著名的（或者說臭名昭著的）Python 全域執行器鎖 GIL，但你知道它最初存在的原因嗎？現在 Python 3.13 已經支援自由執行緒/…" at bounding box center [727, 426] width 1106 height 44
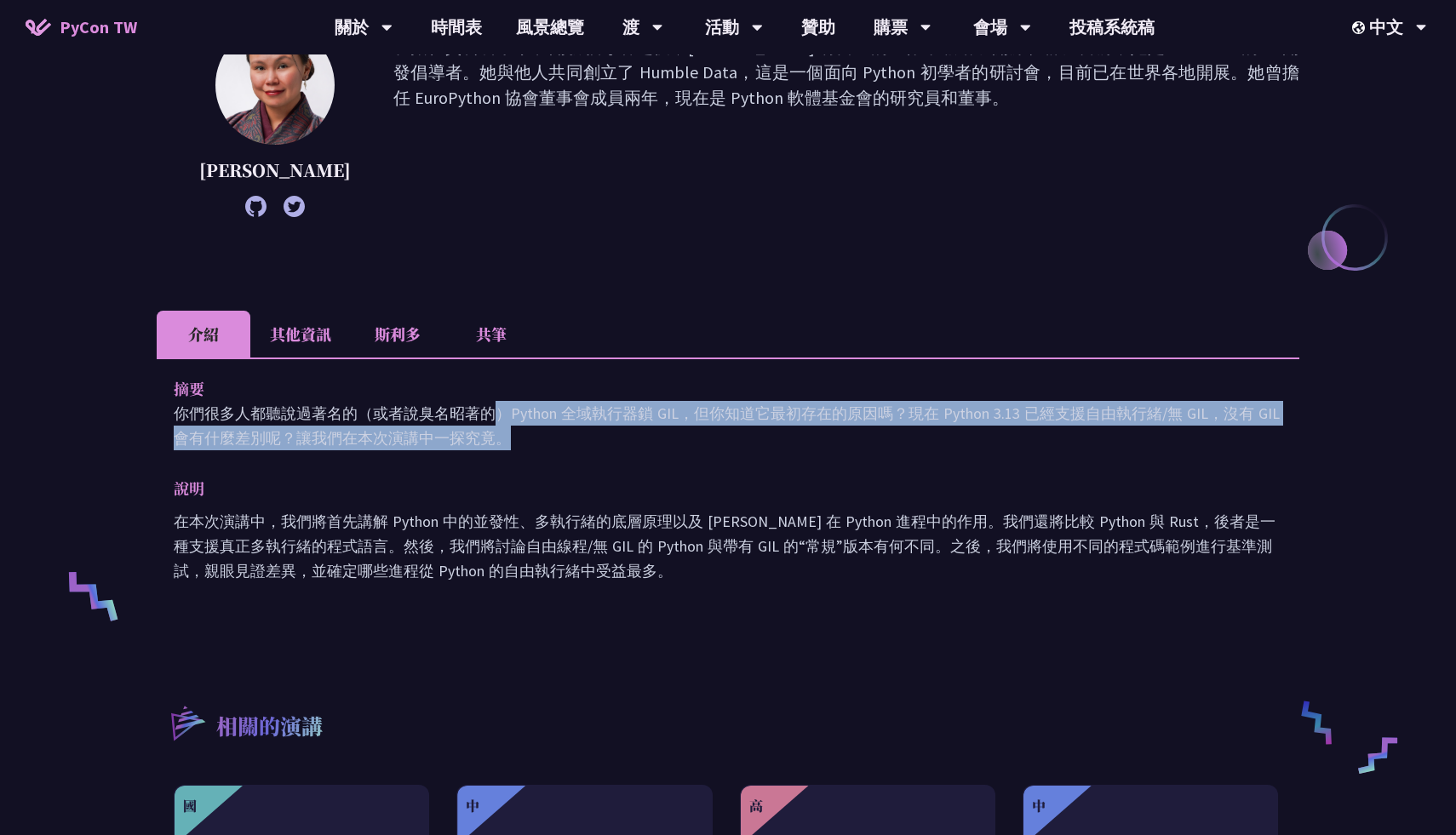
click at [585, 404] on font "你們很多人都聽說過著名的（或者說臭名昭著的）Python 全域執行器鎖 GIL，但你知道它最初存在的原因嗎？現在 Python 3.13 已經支援自由執行緒/…" at bounding box center [727, 426] width 1106 height 44
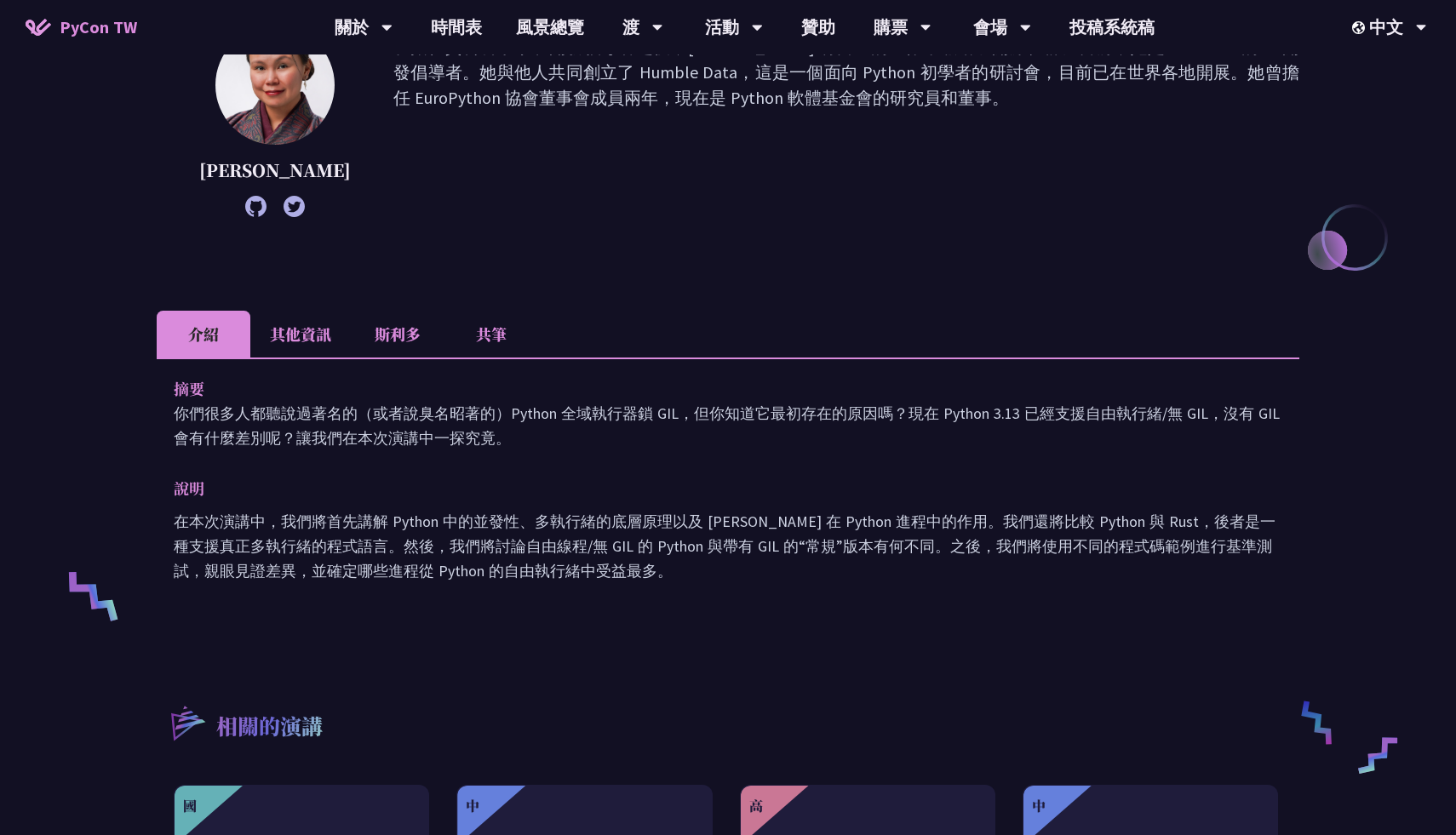
click at [684, 428] on p "你們很多人都聽說過著名的（或者說臭名昭著的）Python 全域執行器鎖 GIL，但你知道它最初存在的原因嗎？現在 Python 3.13 已經支援自由執行緒/…" at bounding box center [728, 426] width 1109 height 50
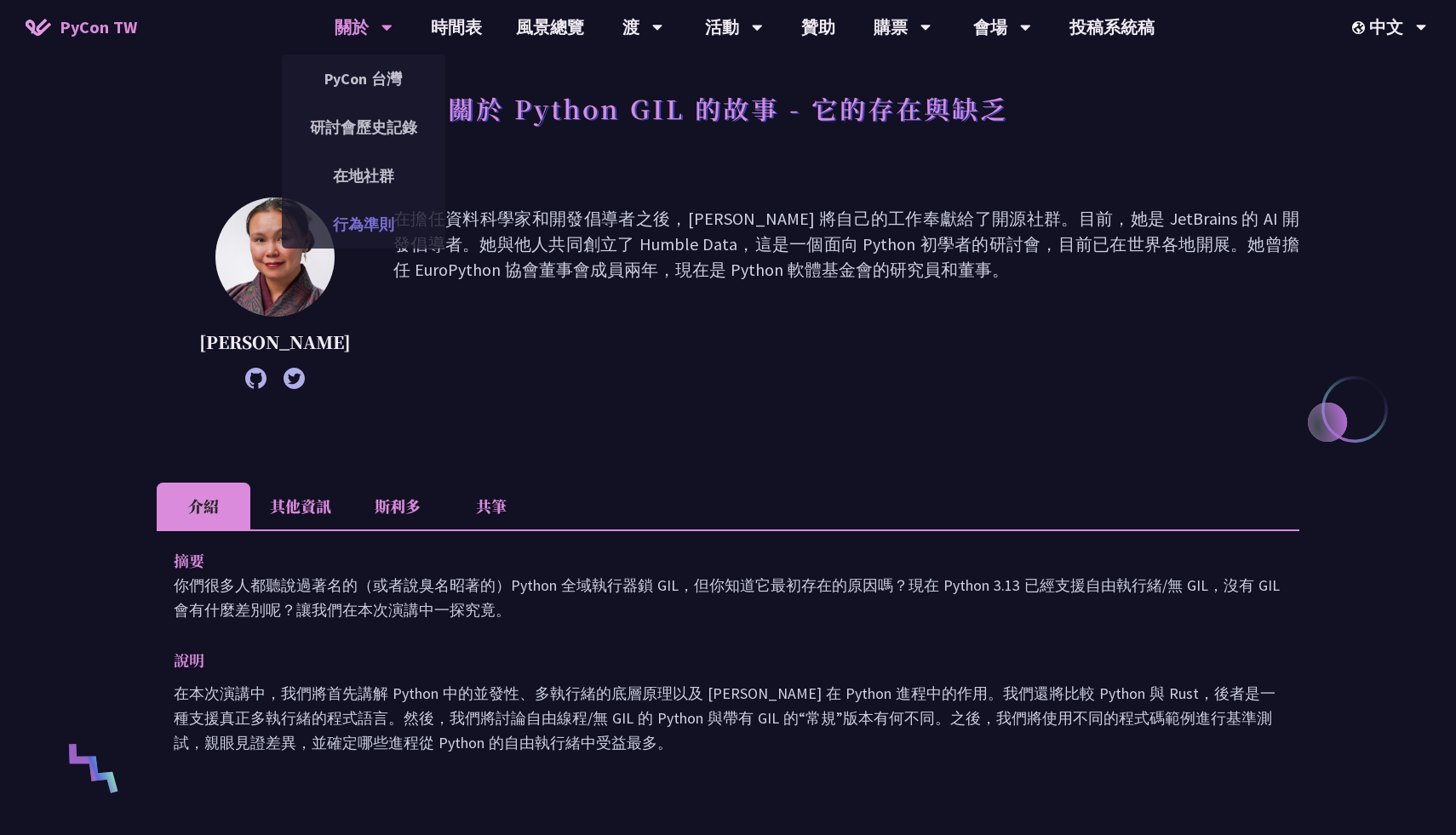
scroll to position [0, 0]
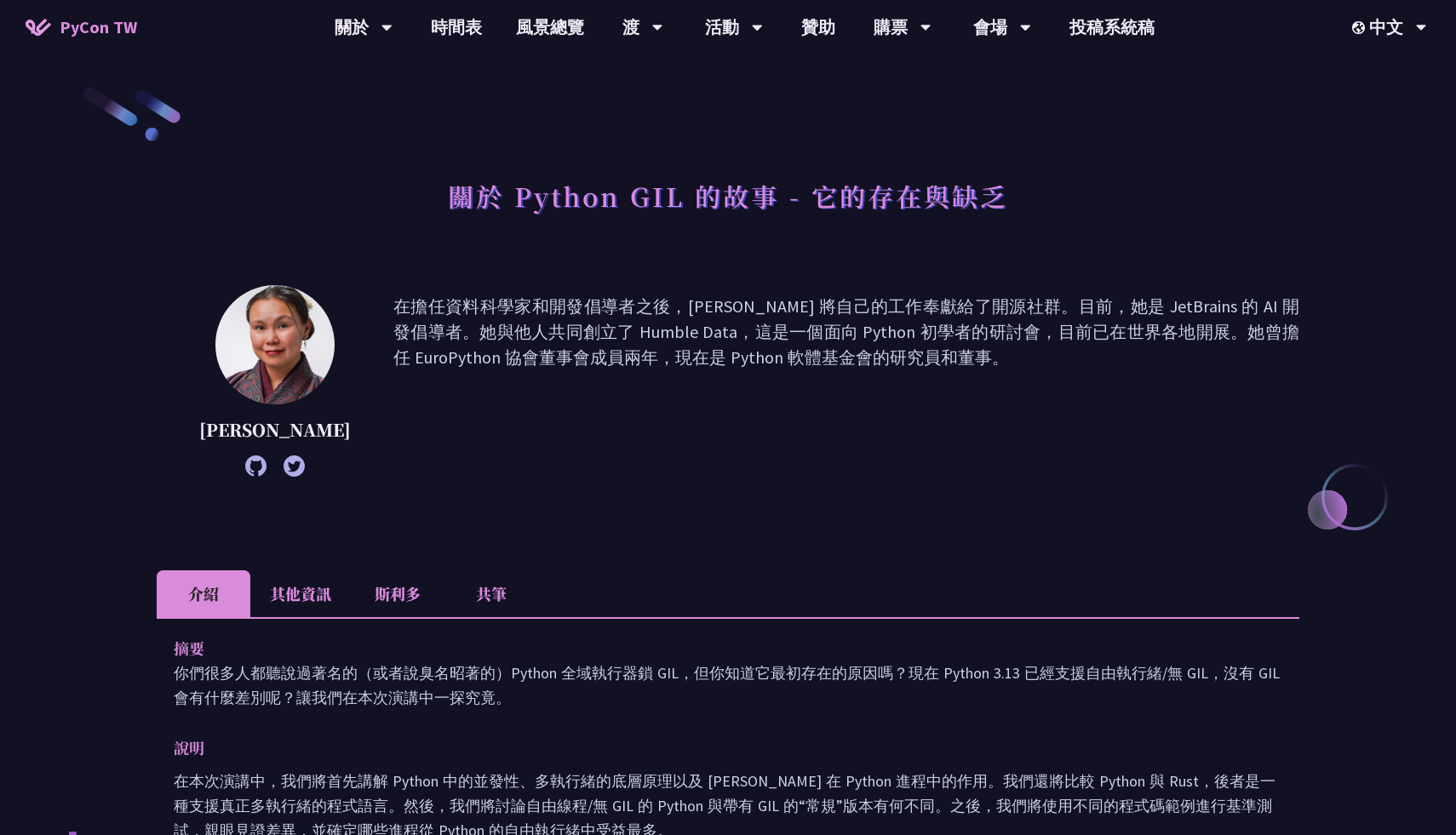
click at [942, 383] on font "在擔任資料科學家和開發倡導者之後，[PERSON_NAME] 將自己的工作奉獻給了開源社群。目前，她是 JetBrains 的 AI 開發倡導者。她與他人共同…" at bounding box center [846, 381] width 906 height 174
